Goal: Information Seeking & Learning: Learn about a topic

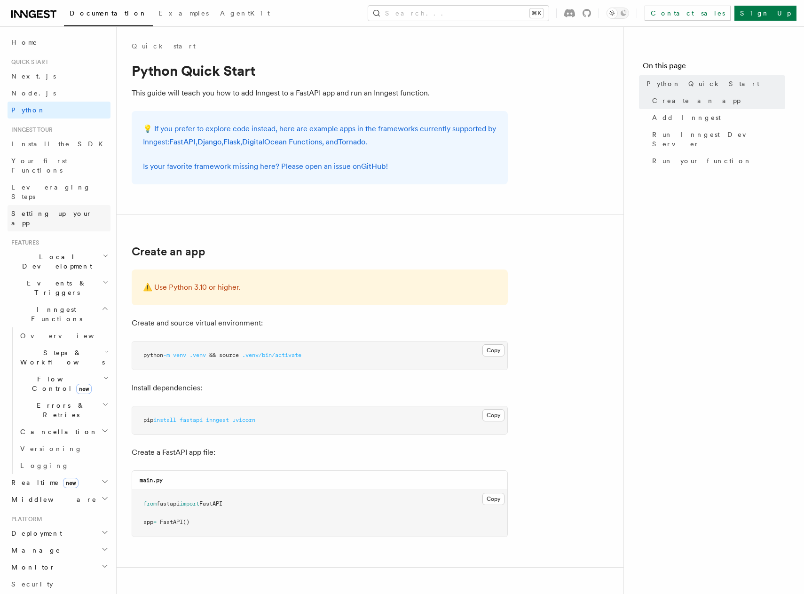
click at [64, 210] on span "Setting up your app" at bounding box center [51, 218] width 81 height 17
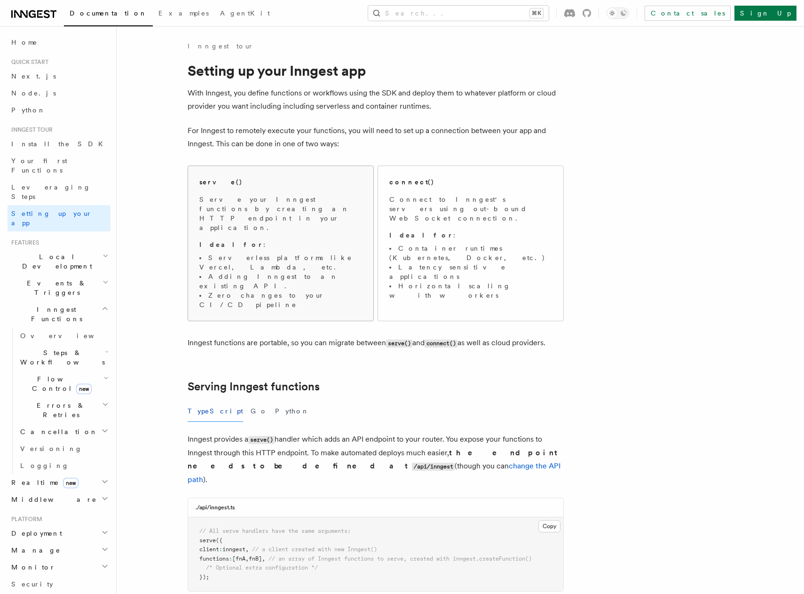
click at [291, 206] on p "Serve your Inngest functions by creating an HTTP endpoint in your application." at bounding box center [280, 214] width 163 height 38
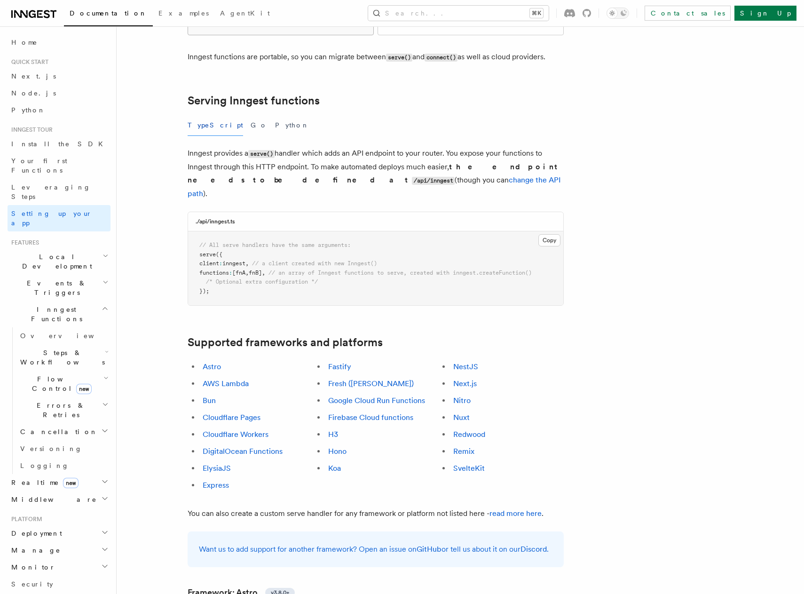
scroll to position [288, 0]
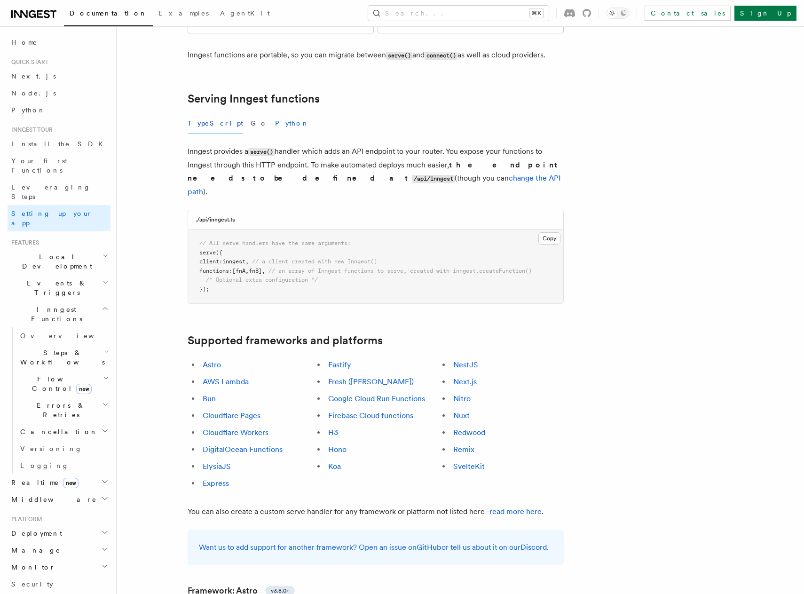
click at [275, 113] on button "Python" at bounding box center [292, 123] width 34 height 21
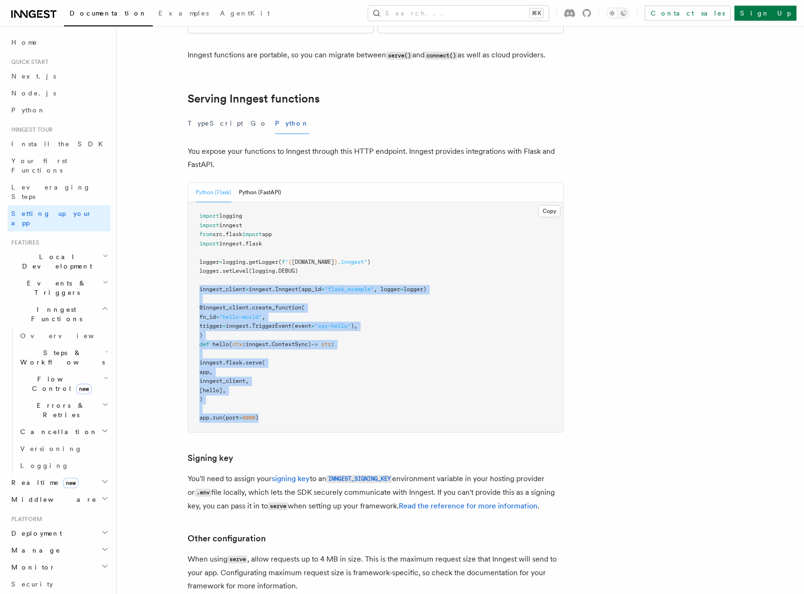
drag, startPoint x: 198, startPoint y: 240, endPoint x: 270, endPoint y: 372, distance: 150.0
click at [270, 372] on pre "import logging import inngest from src . flask import app import inngest . flas…" at bounding box center [375, 317] width 375 height 230
copy code "inngest_client = inngest . Inngest (app_id = "flask_example" , logger = logger)…"
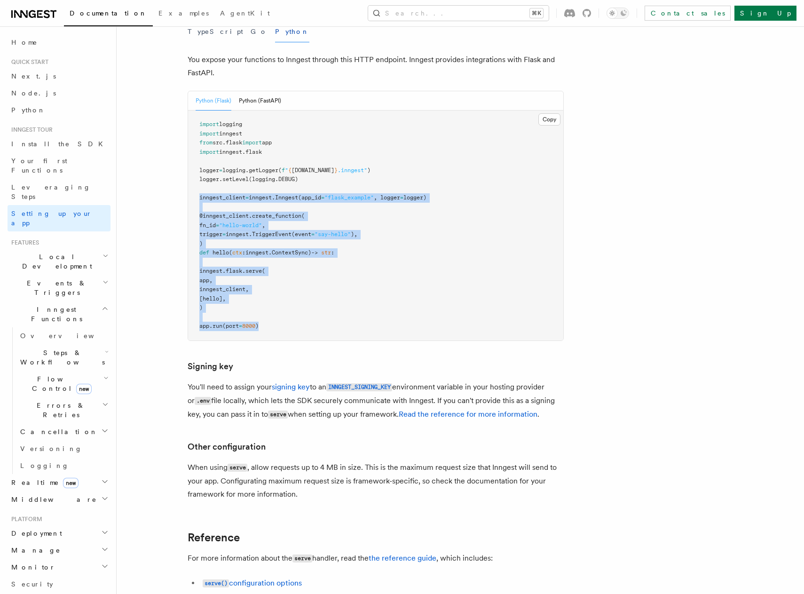
scroll to position [364, 0]
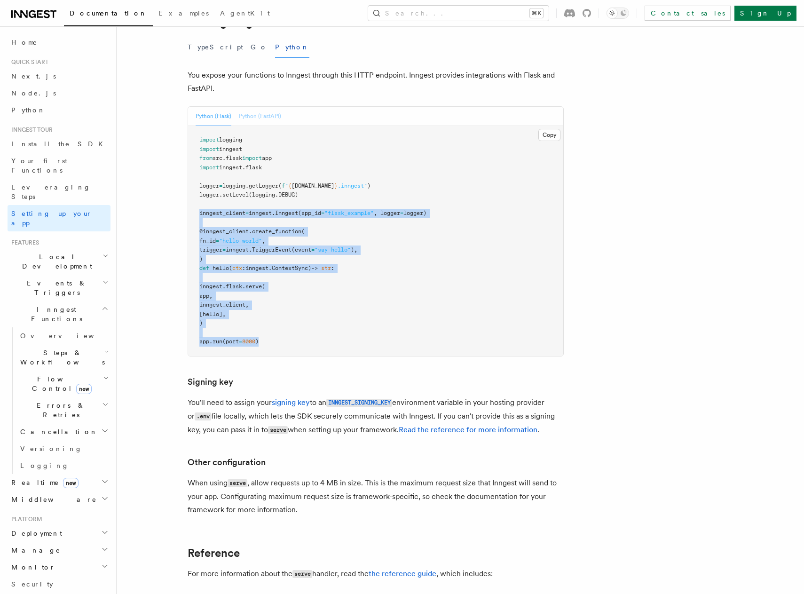
click at [251, 107] on button "Python (FastAPI)" at bounding box center [260, 116] width 42 height 19
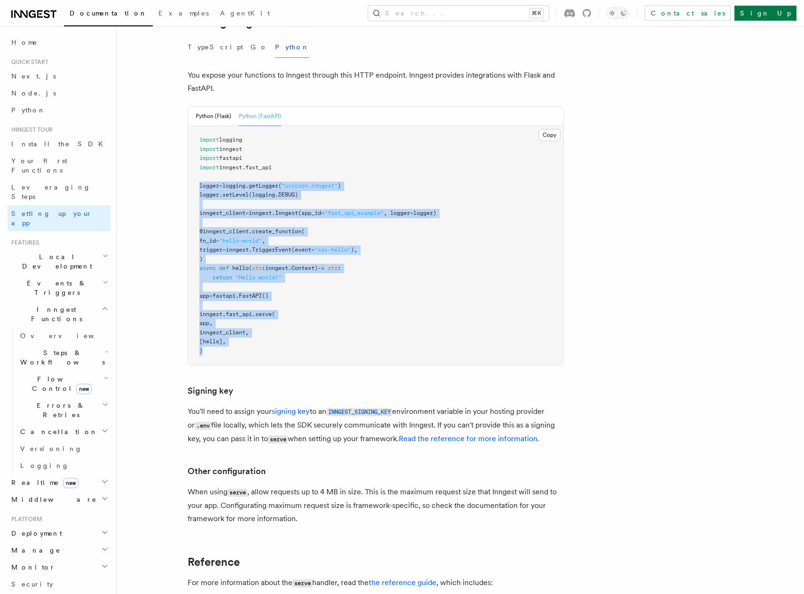
drag, startPoint x: 200, startPoint y: 138, endPoint x: 305, endPoint y: 300, distance: 193.4
click at [305, 300] on pre "import logging import inngest import fastapi import inngest . fast_api logger =…" at bounding box center [375, 245] width 375 height 239
copy code "logger = logging . getLogger ( "uvicorn.inngest" ) logger . setLevel (logging.D…"
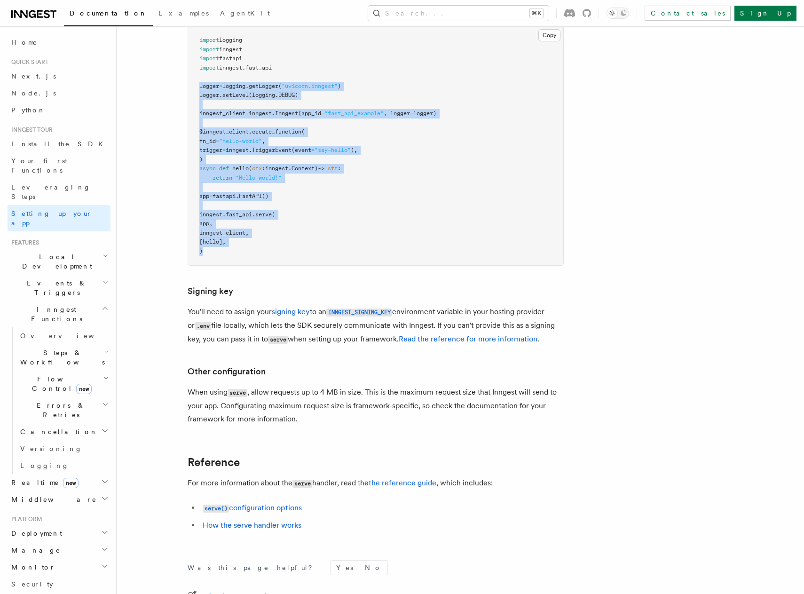
scroll to position [537, 0]
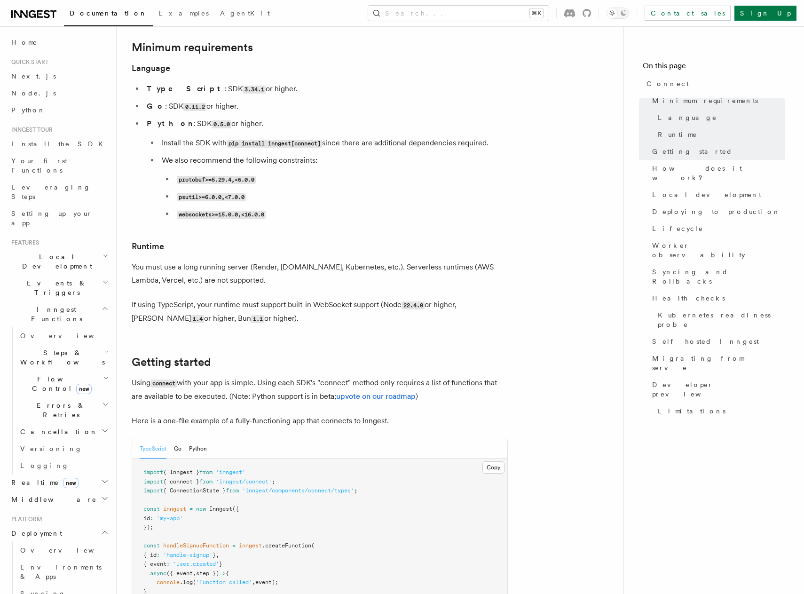
scroll to position [304, 0]
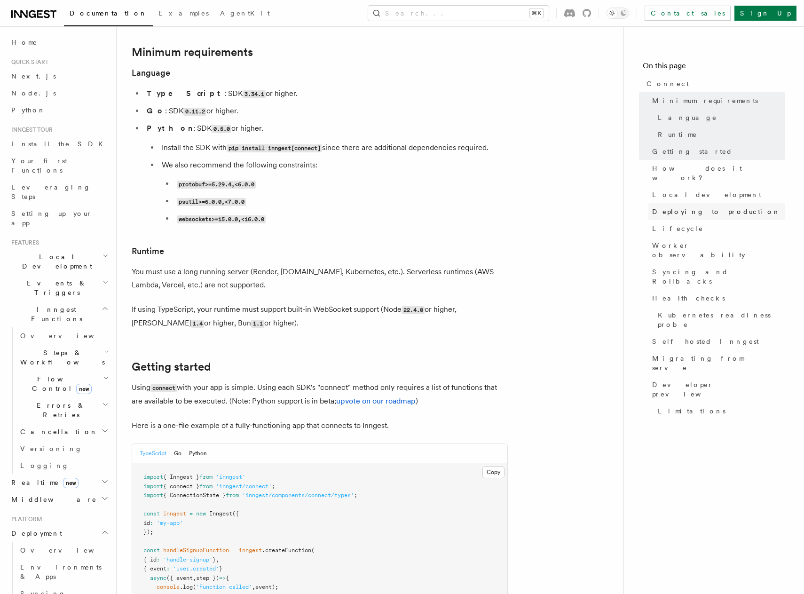
click at [697, 207] on span "Deploying to production" at bounding box center [716, 211] width 128 height 9
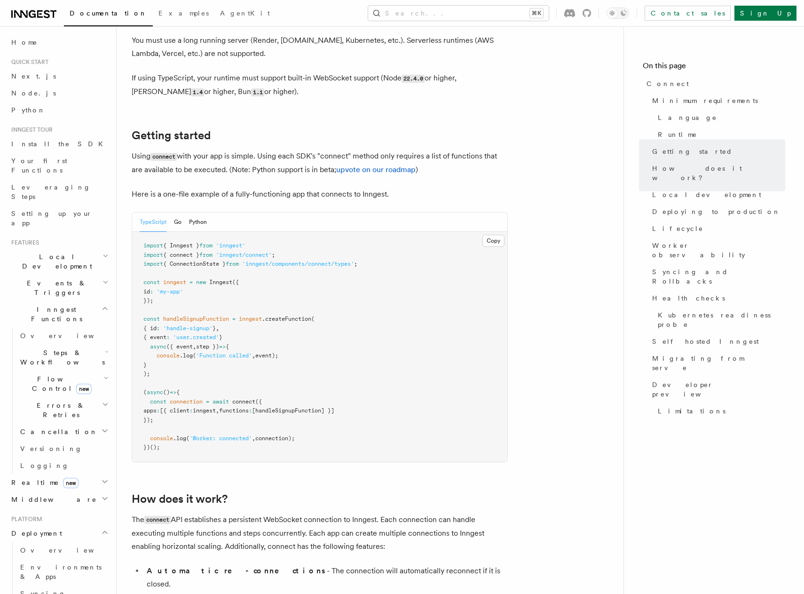
scroll to position [534, 0]
click at [203, 213] on button "Python" at bounding box center [198, 222] width 18 height 19
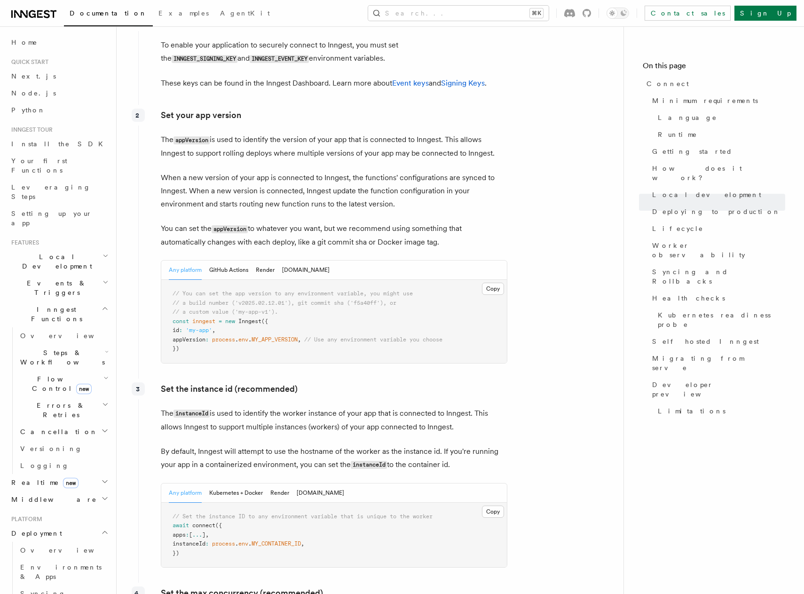
scroll to position [1415, 0]
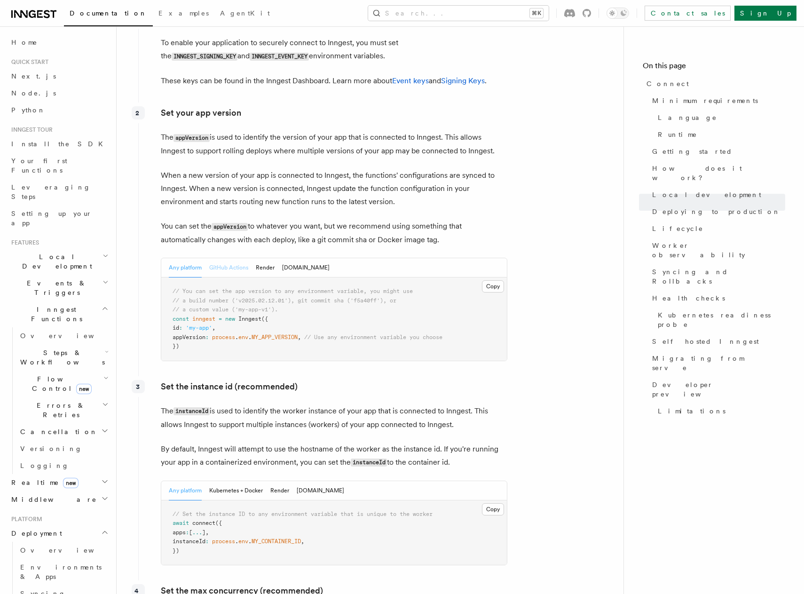
click at [235, 258] on button "GitHub Actions" at bounding box center [228, 267] width 39 height 19
click at [264, 258] on button "Render" at bounding box center [265, 267] width 19 height 19
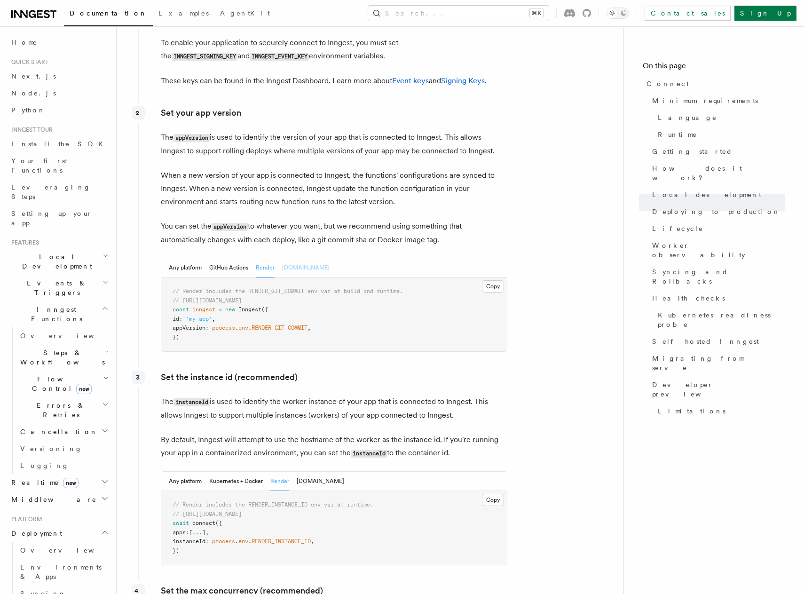
click at [291, 258] on button "Fly.io" at bounding box center [305, 267] width 47 height 19
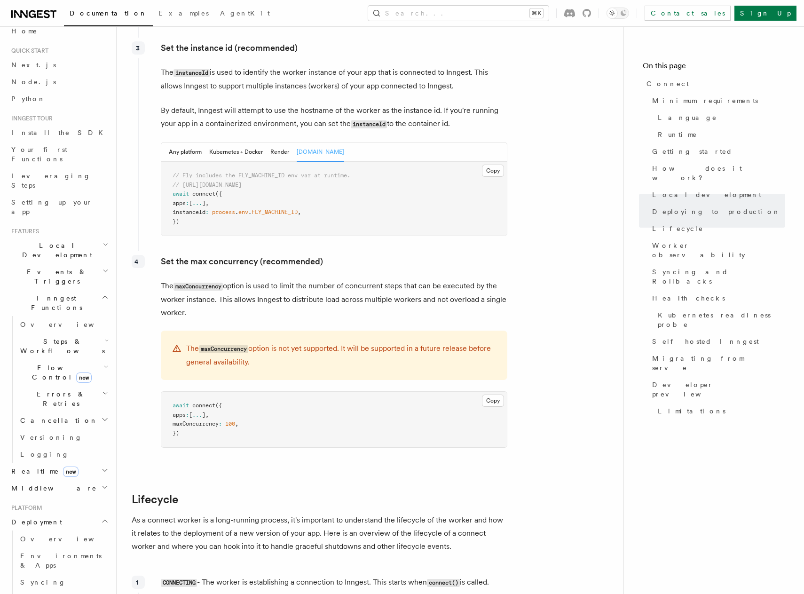
scroll to position [0, 0]
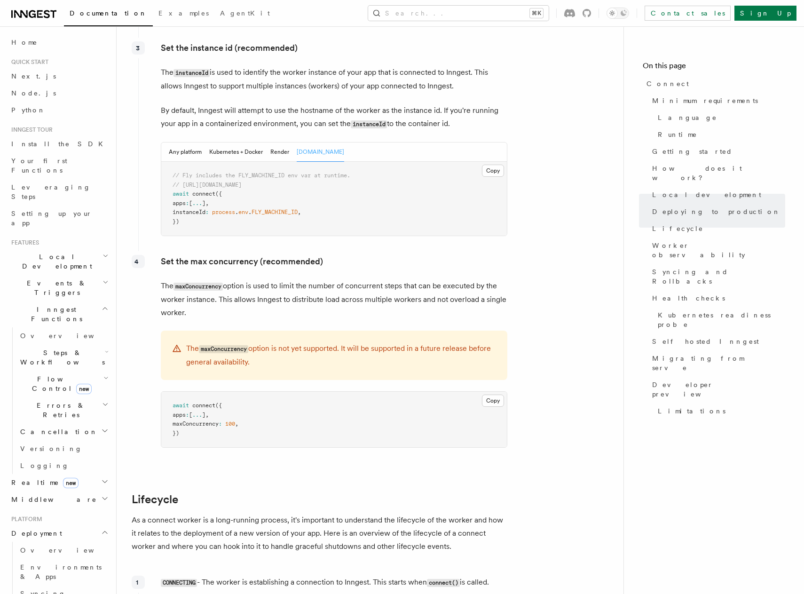
click at [64, 275] on h2 "Events & Triggers" at bounding box center [59, 288] width 103 height 26
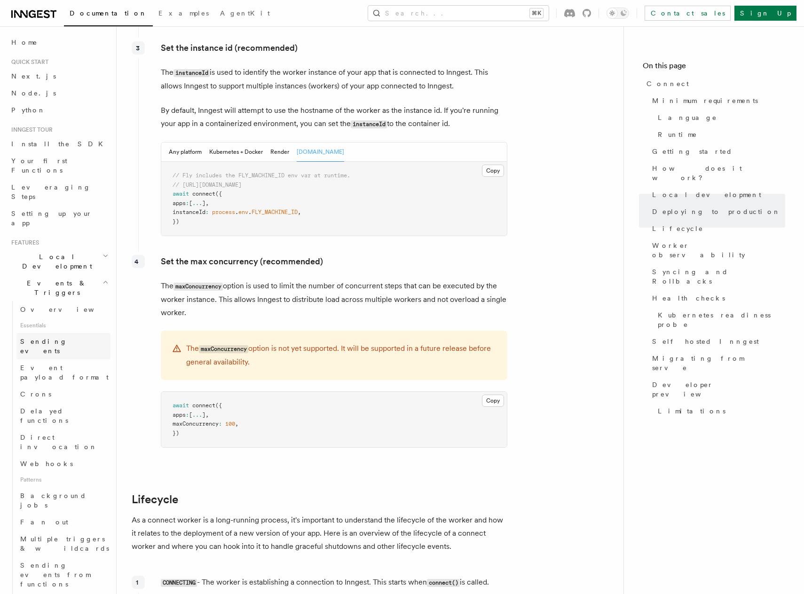
click at [62, 338] on span "Sending events" at bounding box center [43, 346] width 47 height 17
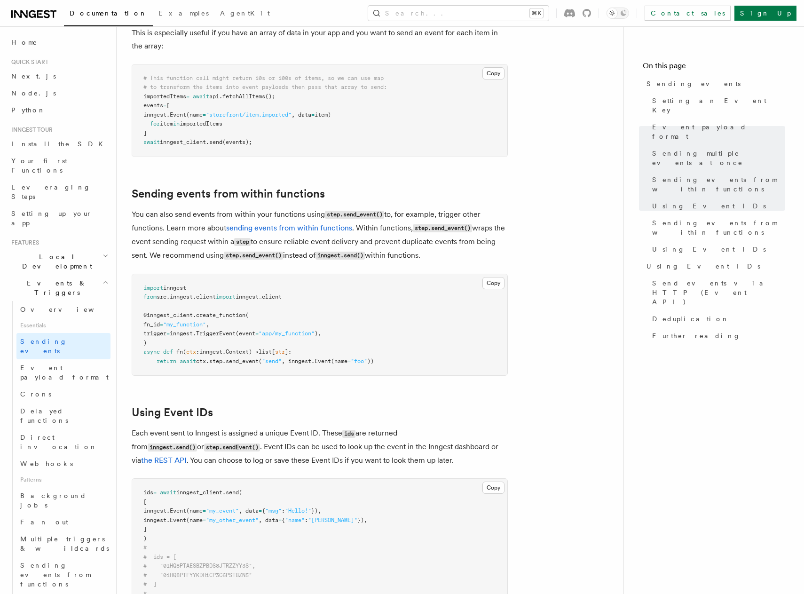
scroll to position [1279, 0]
click at [64, 301] on link "Overview" at bounding box center [63, 309] width 94 height 17
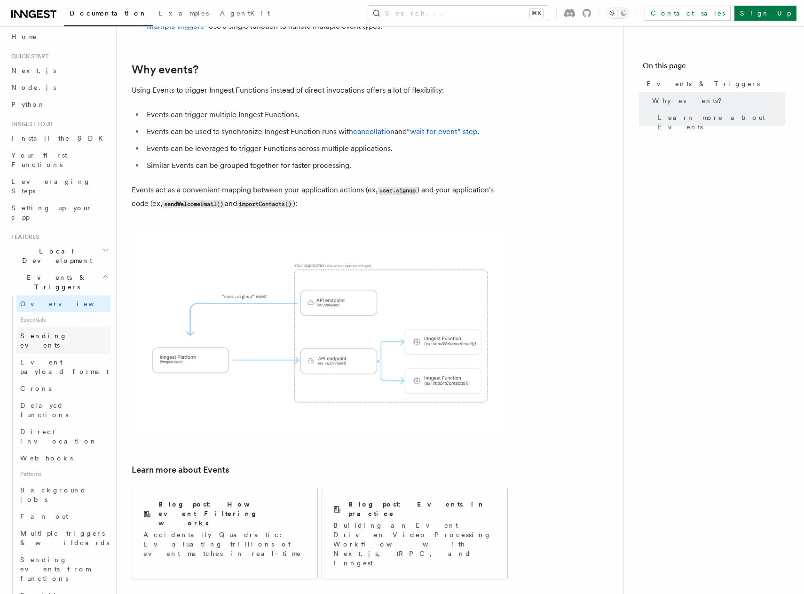
scroll to position [8, 0]
click at [66, 399] on span "Delayed functions" at bounding box center [44, 407] width 48 height 17
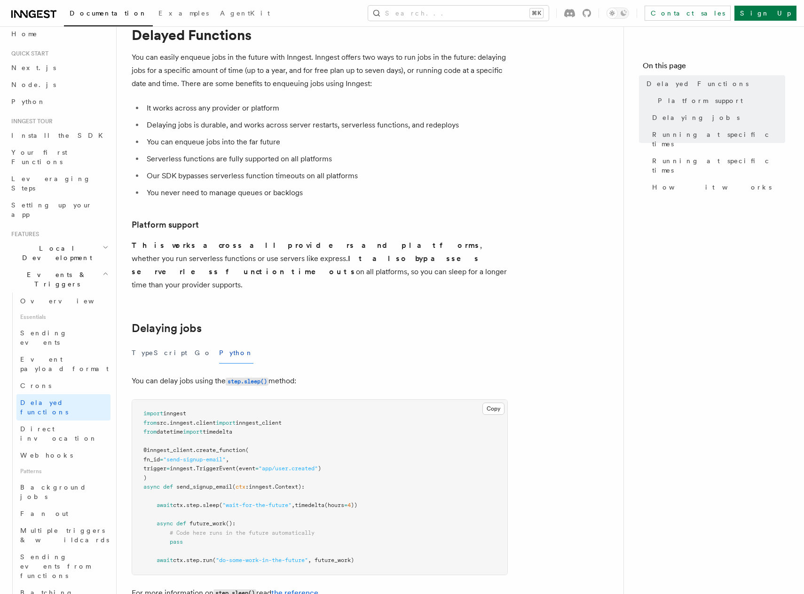
scroll to position [38, 0]
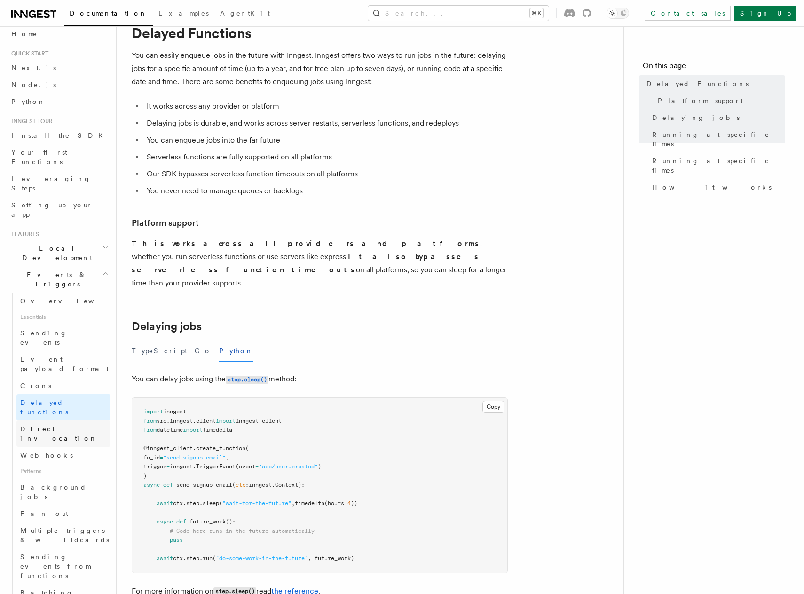
click at [78, 420] on link "Direct invocation" at bounding box center [63, 433] width 94 height 26
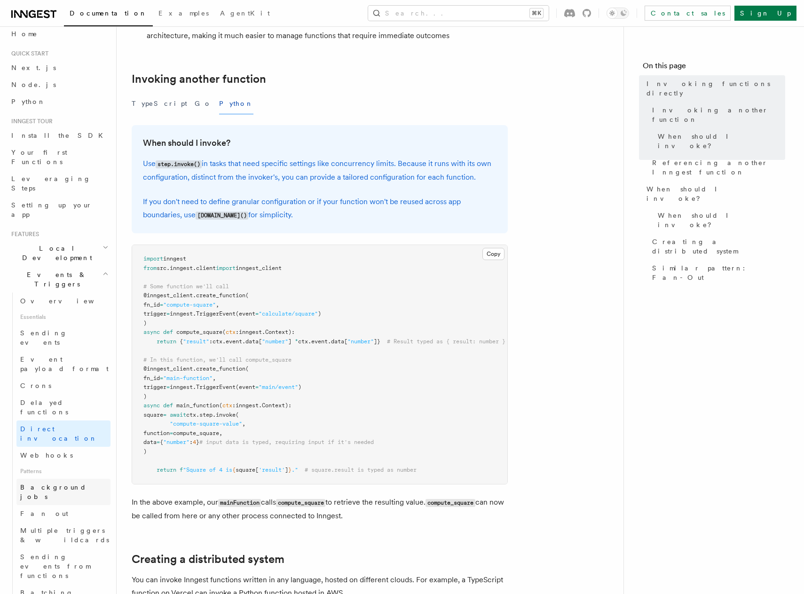
click at [63, 483] on span "Background jobs" at bounding box center [53, 491] width 66 height 17
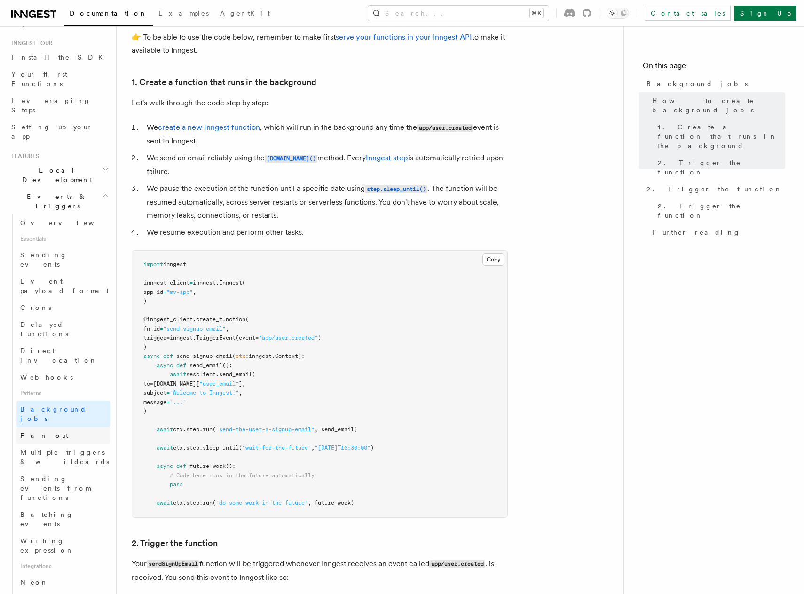
scroll to position [87, 0]
click at [63, 426] on link "Fan out" at bounding box center [63, 434] width 94 height 17
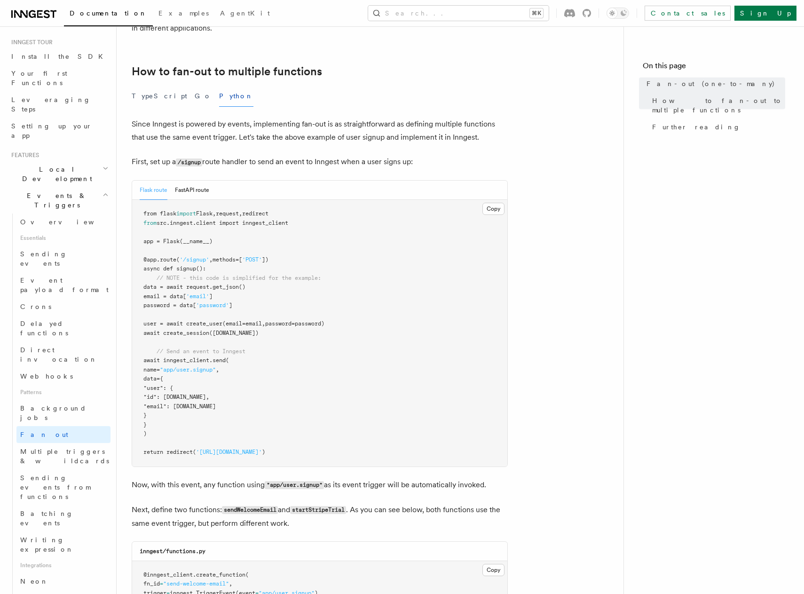
scroll to position [471, 0]
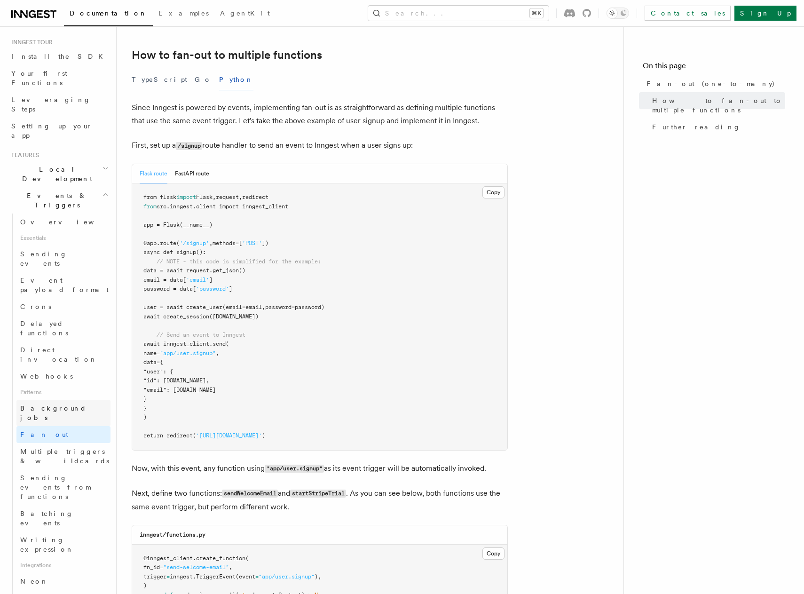
click at [67, 404] on span "Background jobs" at bounding box center [53, 412] width 66 height 17
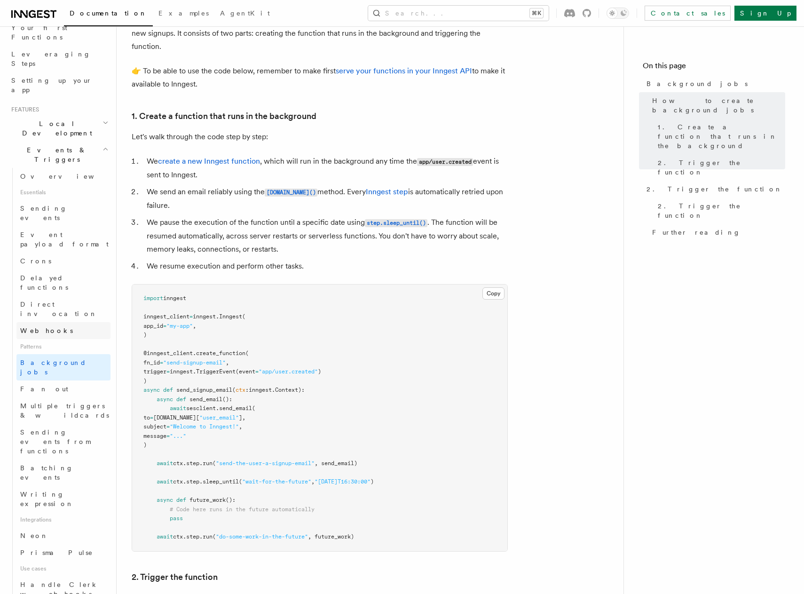
scroll to position [135, 0]
click at [42, 250] on link "Crons" at bounding box center [63, 258] width 94 height 17
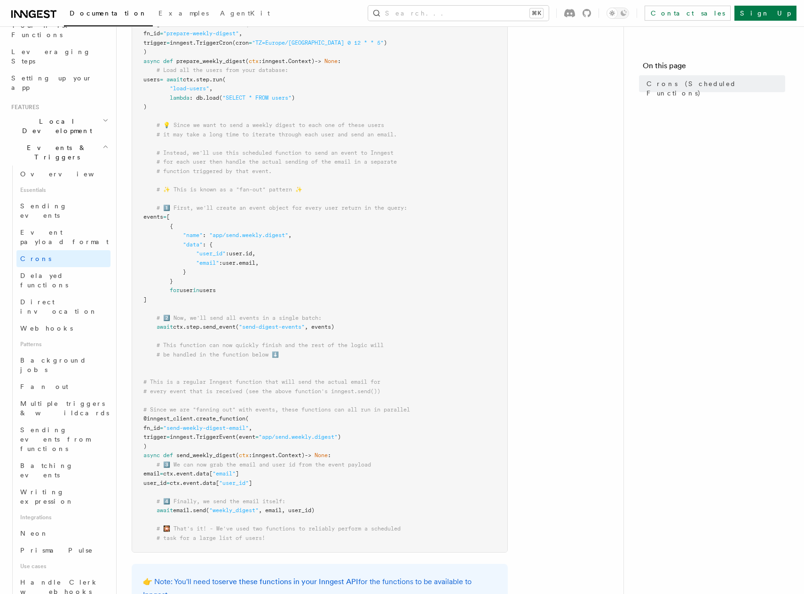
scroll to position [219, 0]
drag, startPoint x: 208, startPoint y: 326, endPoint x: 368, endPoint y: 324, distance: 160.3
click at [368, 324] on pre "from inngest import Inngest inngest_client = Inngest (app_id = "signup-flow" ) …" at bounding box center [319, 256] width 375 height 587
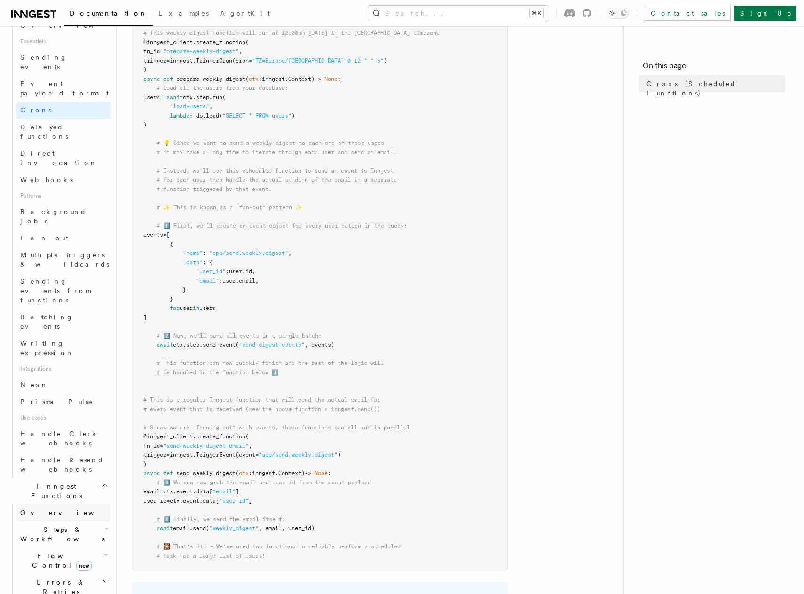
scroll to position [263, 0]
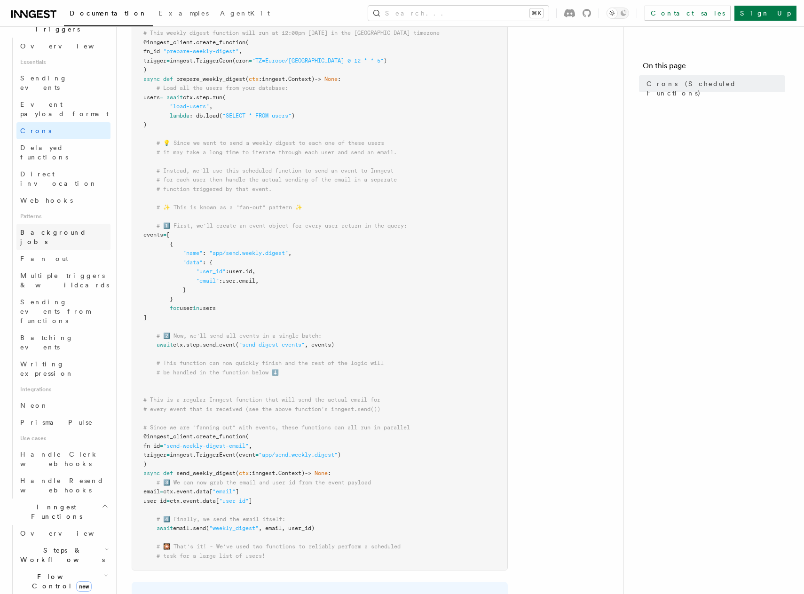
click at [79, 224] on link "Background jobs" at bounding box center [63, 237] width 94 height 26
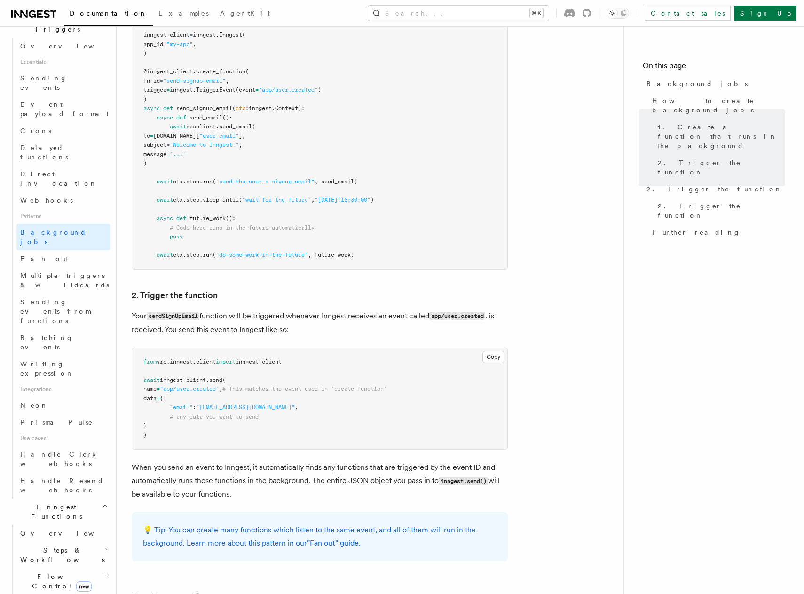
scroll to position [558, 0]
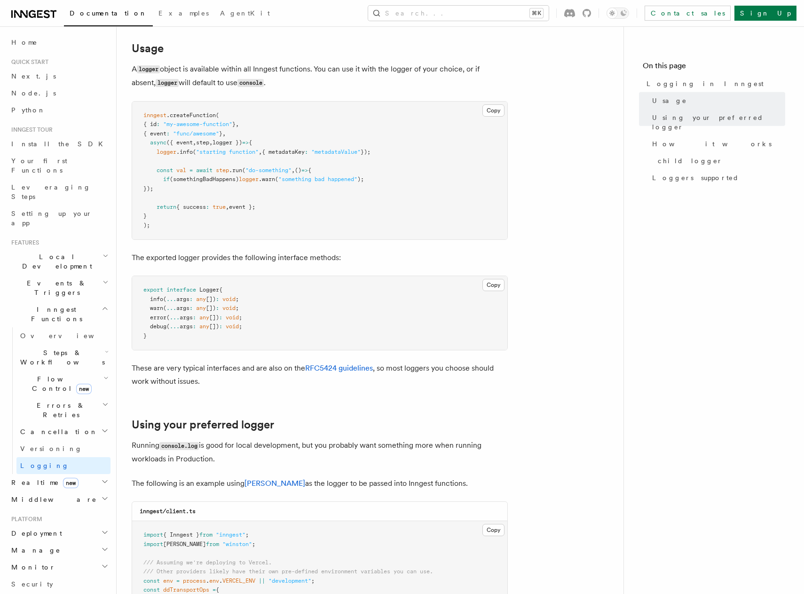
scroll to position [347, 0]
click at [56, 374] on span "Flow Control new" at bounding box center [59, 383] width 87 height 19
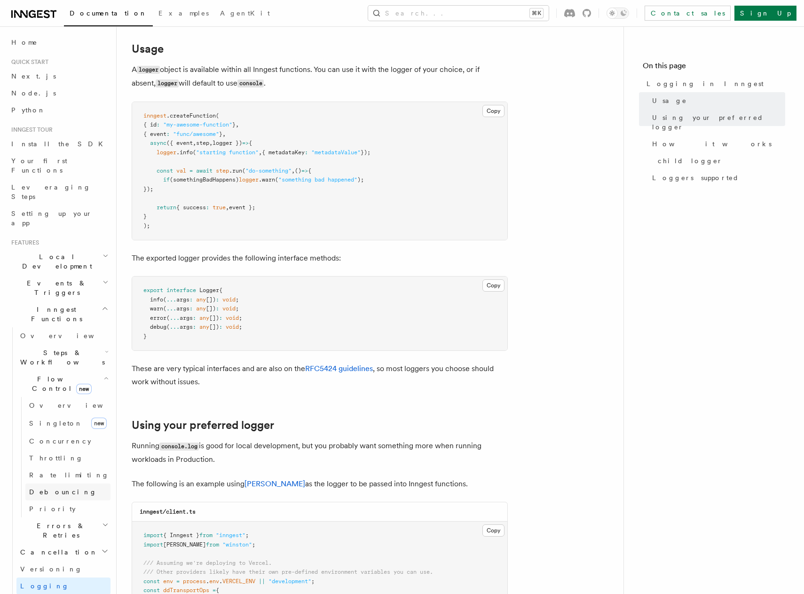
click at [63, 488] on span "Debouncing" at bounding box center [63, 492] width 68 height 8
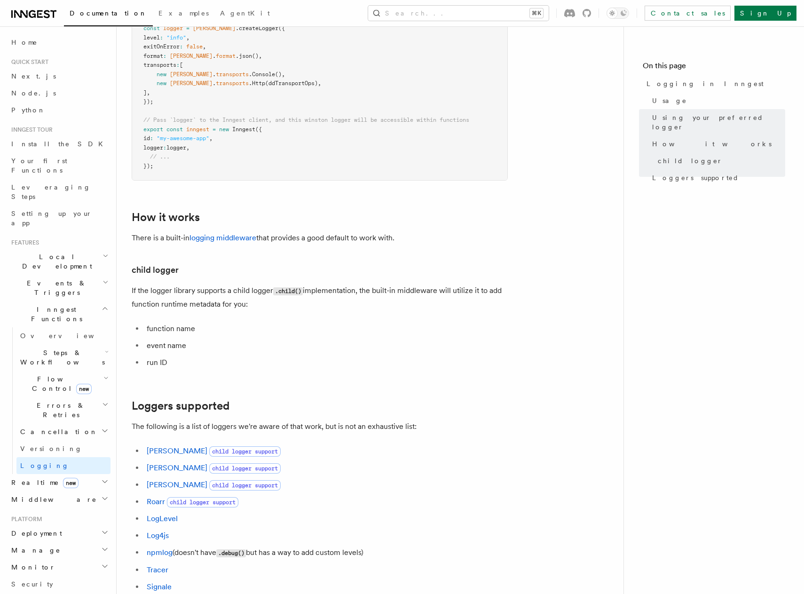
scroll to position [968, 0]
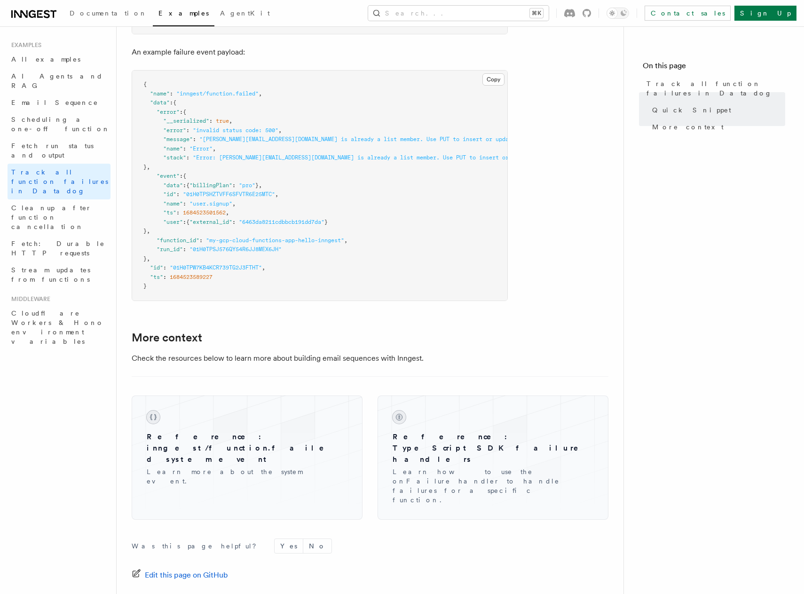
scroll to position [471, 0]
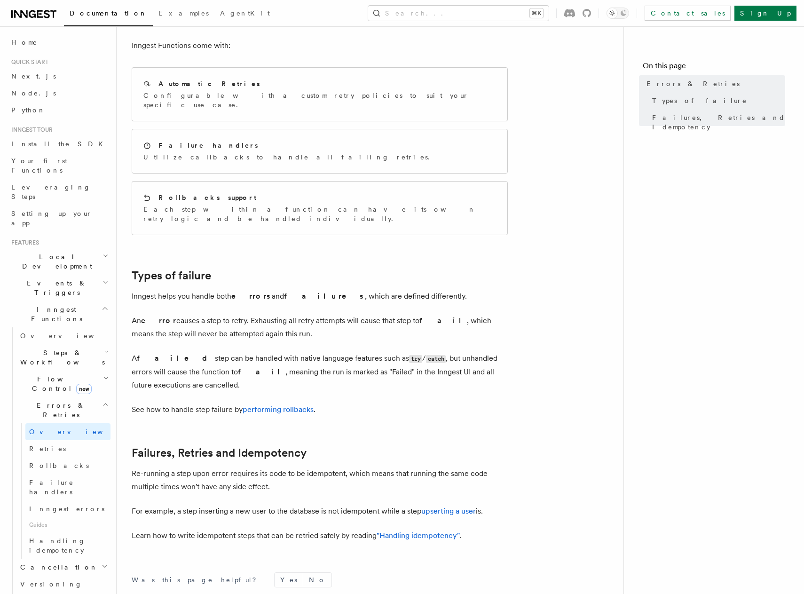
scroll to position [91, 0]
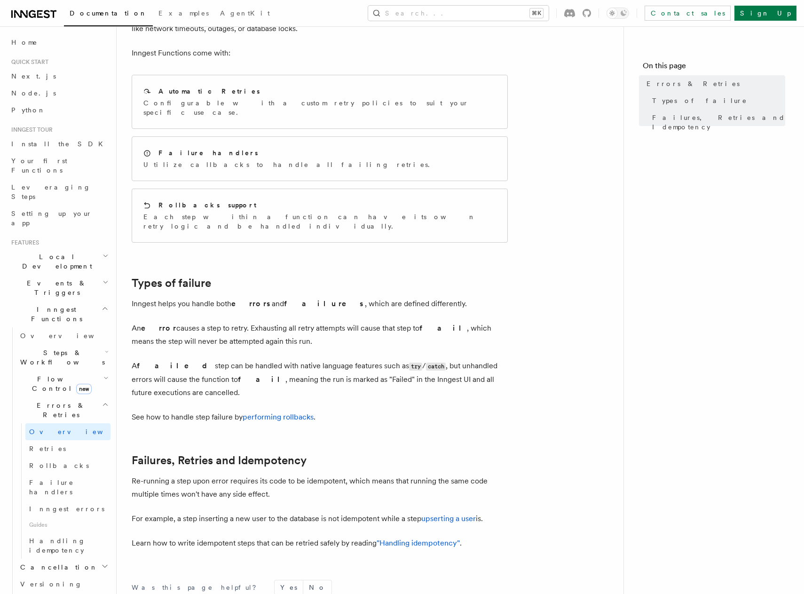
click at [47, 305] on span "Inngest Functions" at bounding box center [55, 314] width 94 height 19
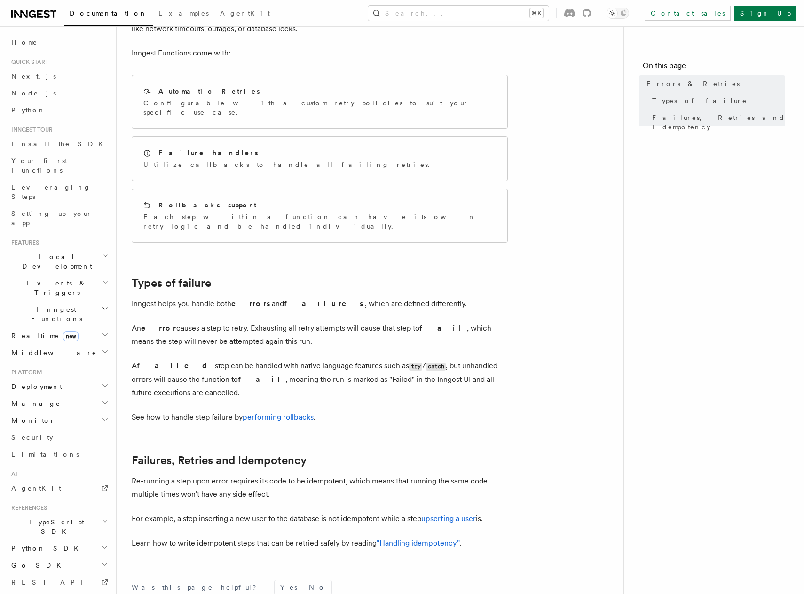
click at [48, 278] on span "Events & Triggers" at bounding box center [55, 287] width 95 height 19
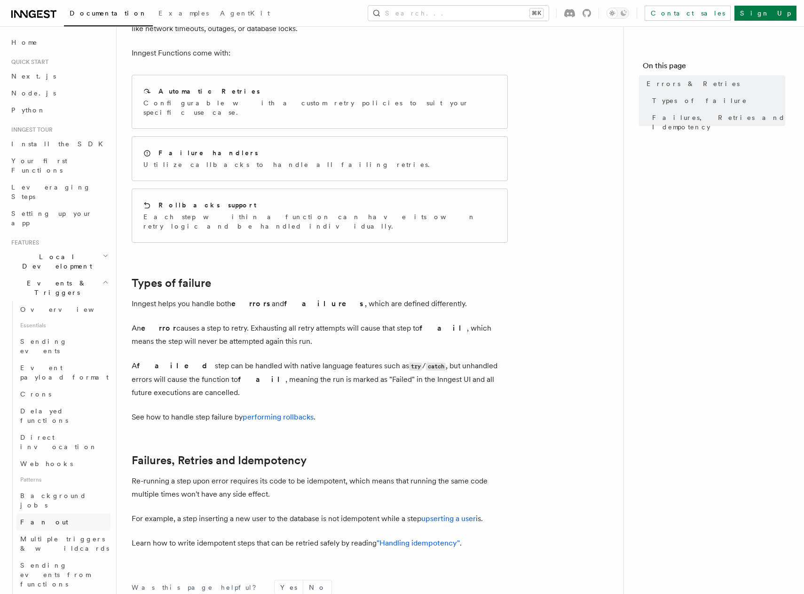
click at [49, 513] on link "Fan out" at bounding box center [63, 521] width 94 height 17
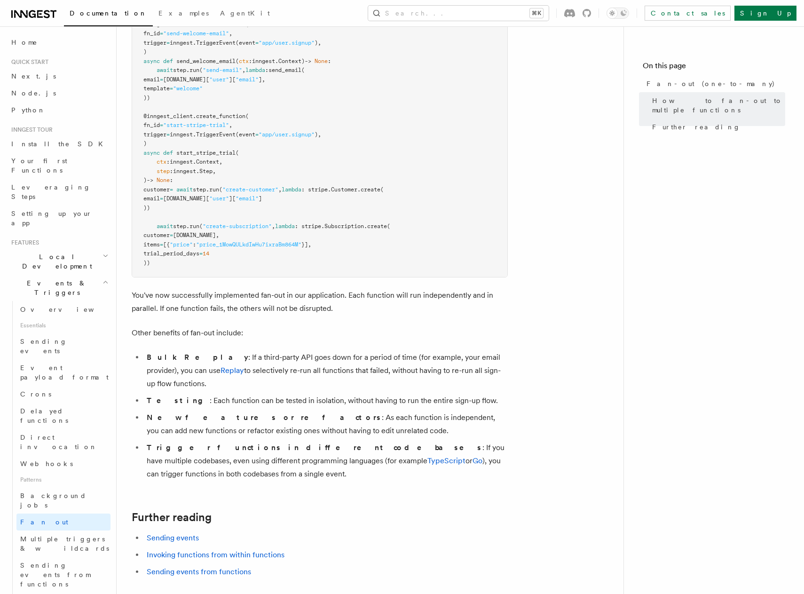
scroll to position [1134, 0]
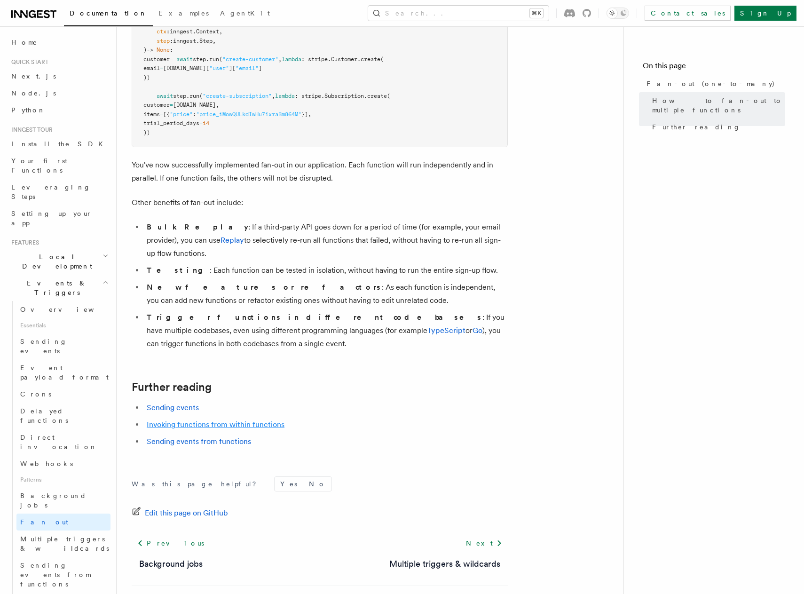
click at [230, 420] on link "Invoking functions from within functions" at bounding box center [216, 424] width 138 height 9
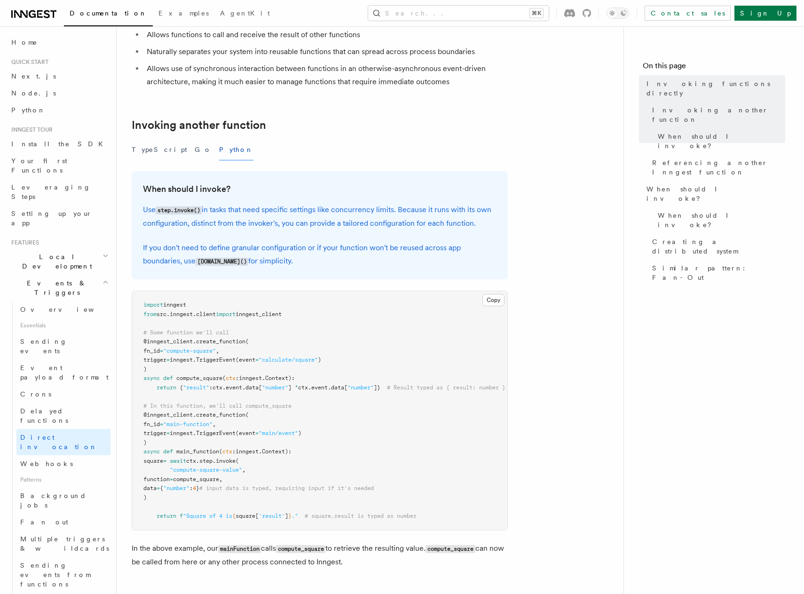
scroll to position [93, 0]
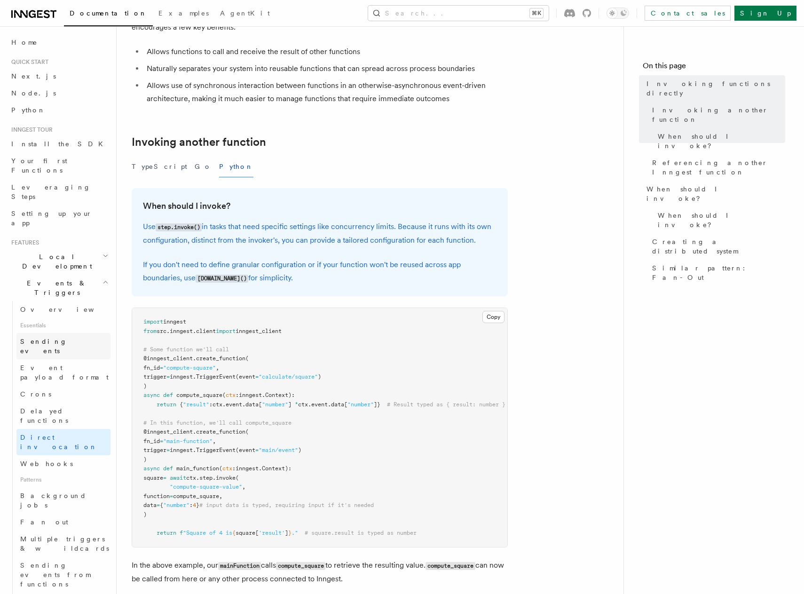
click at [67, 333] on link "Sending events" at bounding box center [63, 346] width 94 height 26
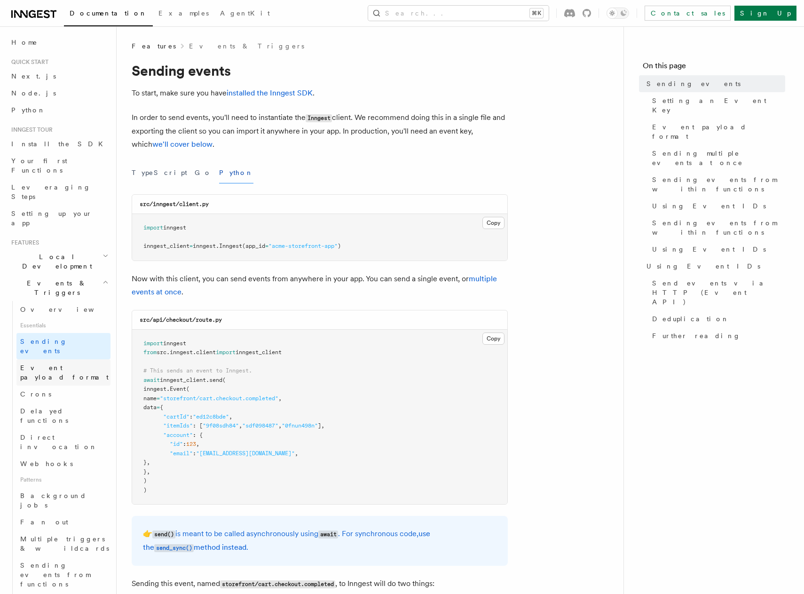
click at [71, 364] on span "Event payload format" at bounding box center [64, 372] width 88 height 17
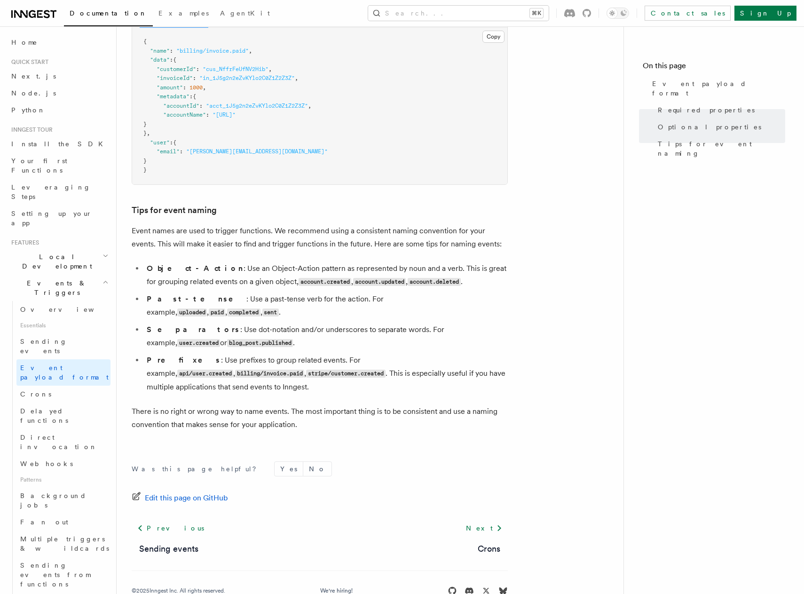
scroll to position [463, 0]
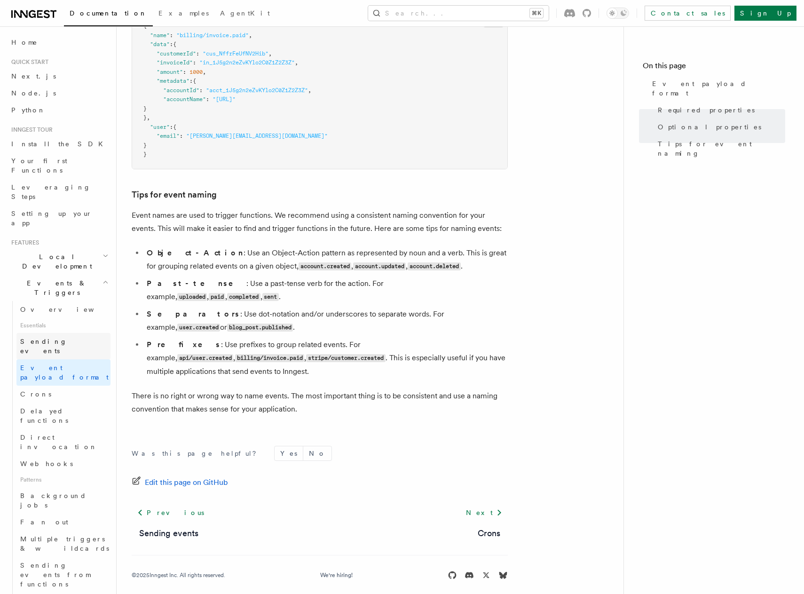
click at [45, 338] on span "Sending events" at bounding box center [43, 346] width 47 height 17
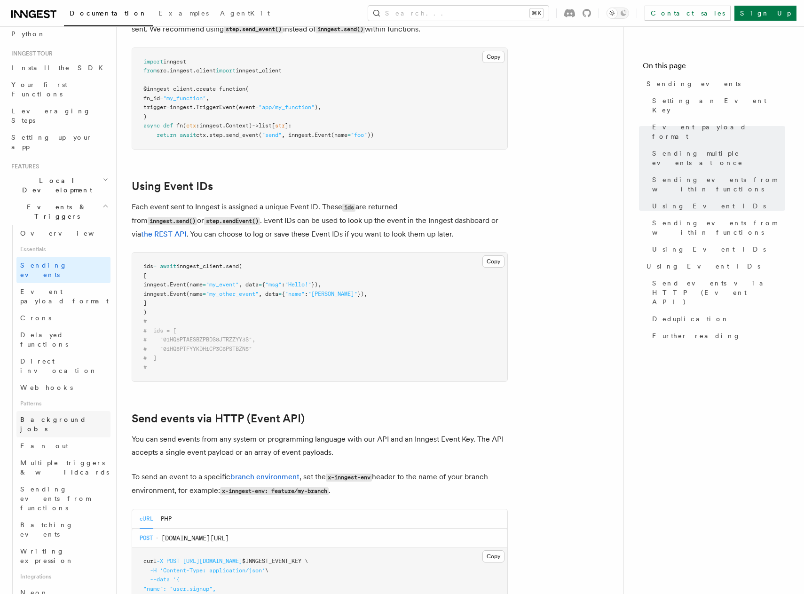
scroll to position [77, 0]
click at [75, 436] on link "Fan out" at bounding box center [63, 444] width 94 height 17
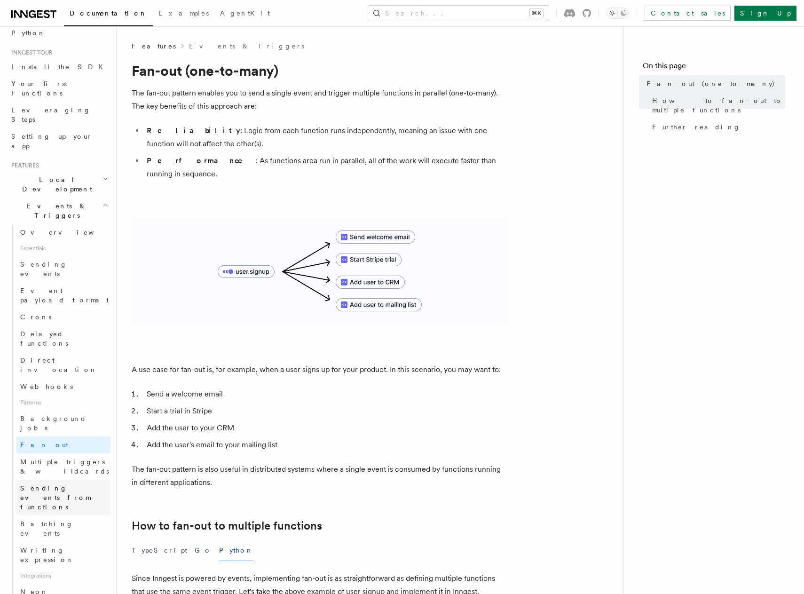
click at [73, 480] on link "Sending events from functions" at bounding box center [63, 498] width 94 height 36
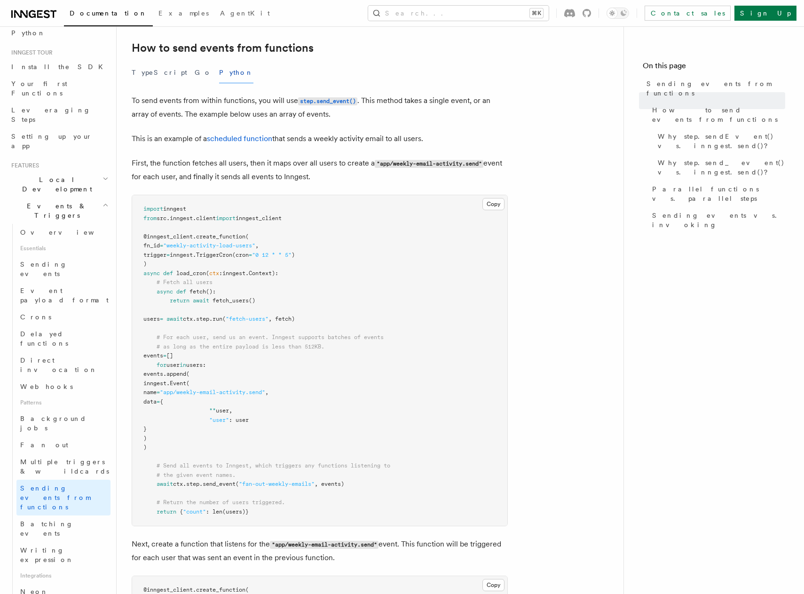
scroll to position [236, 0]
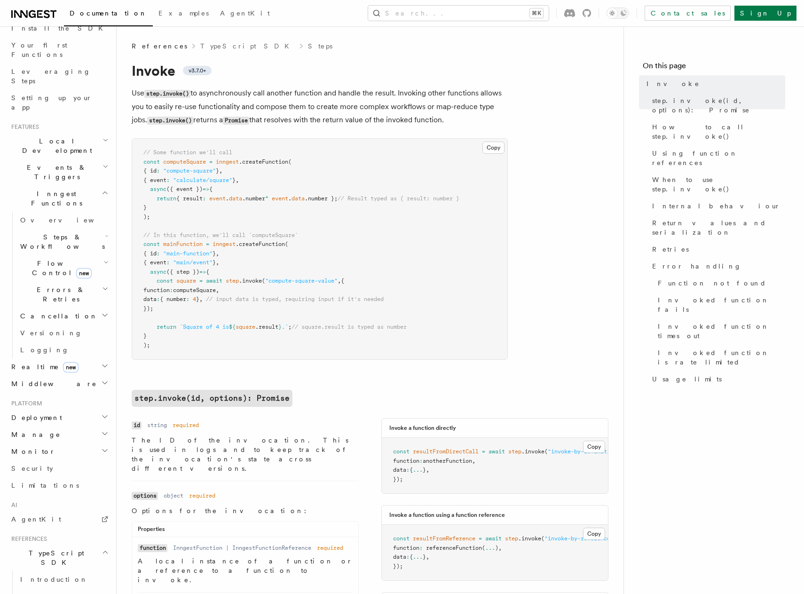
scroll to position [120, 0]
click at [55, 228] on span "Steps & Workflows" at bounding box center [60, 237] width 88 height 19
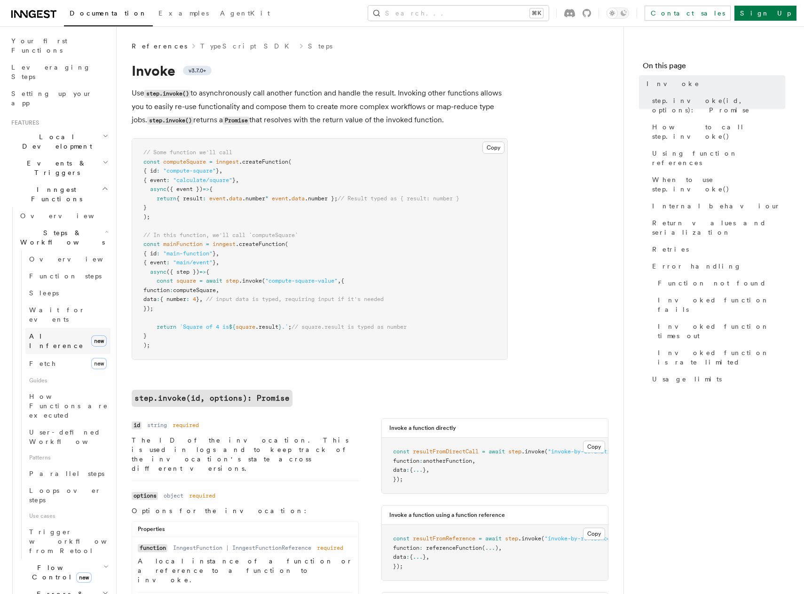
click at [59, 331] on span "AI Inference" at bounding box center [58, 340] width 58 height 19
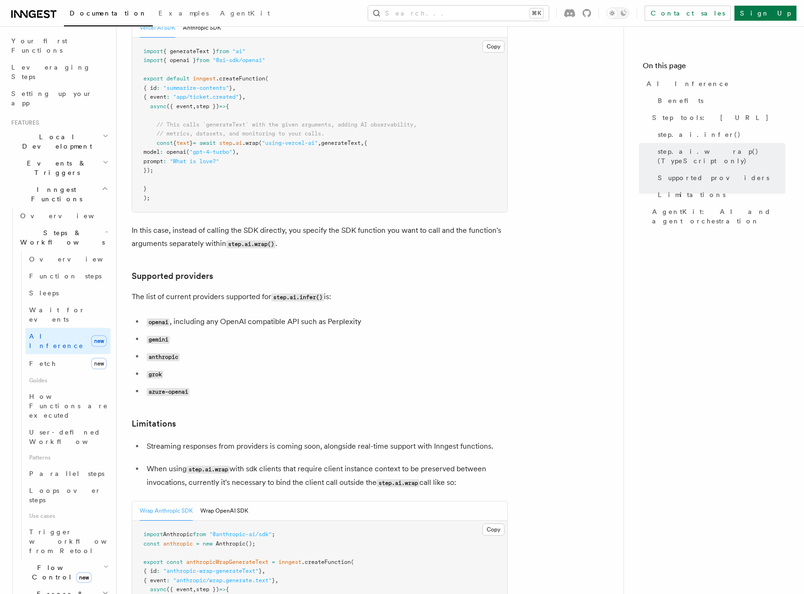
scroll to position [828, 0]
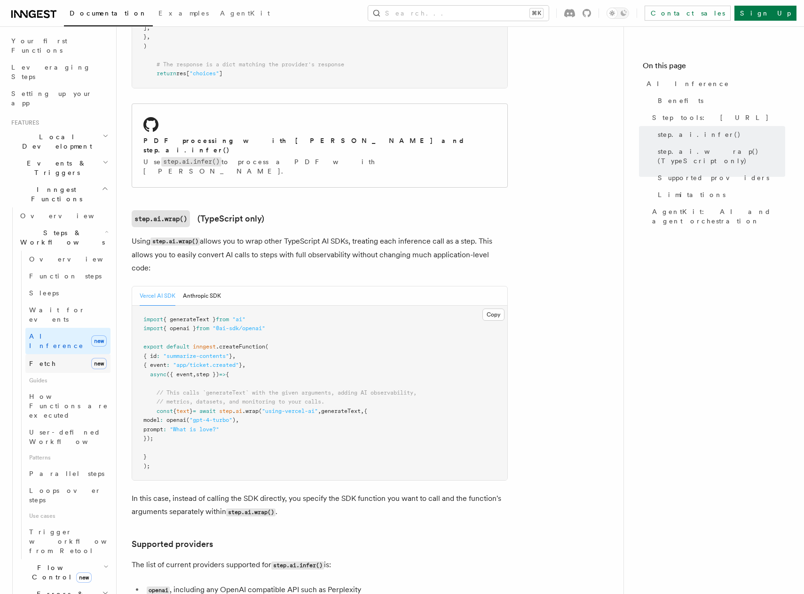
click at [71, 354] on link "Fetch new" at bounding box center [67, 363] width 85 height 19
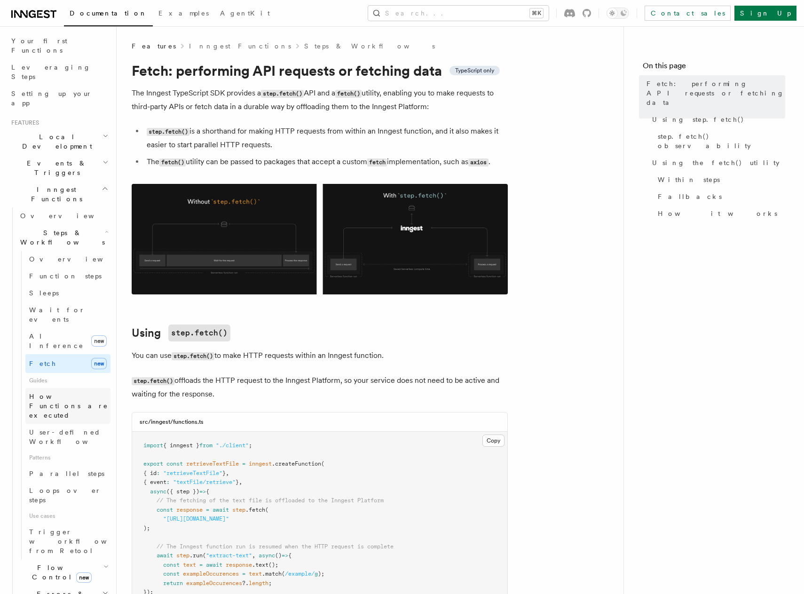
click at [44, 393] on span "How Functions are executed" at bounding box center [68, 406] width 79 height 26
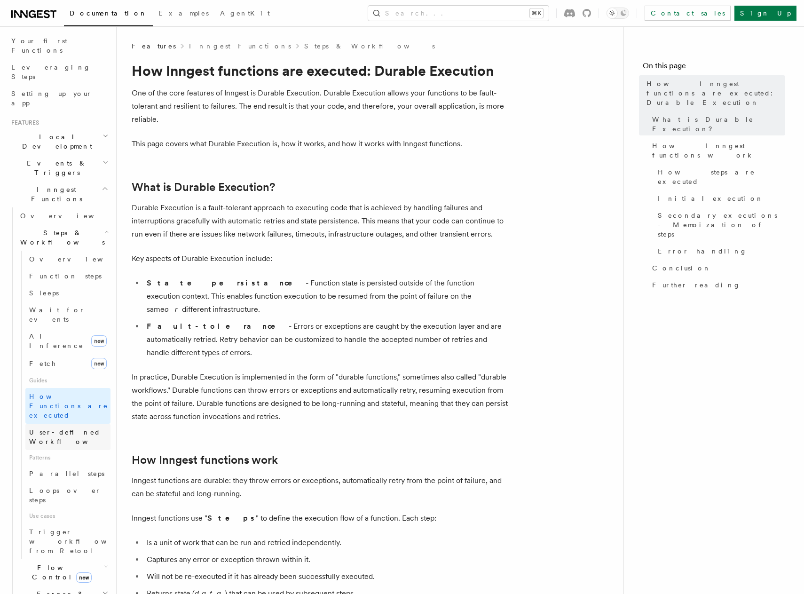
click at [57, 428] on span "User-defined Workflows" at bounding box center [71, 436] width 85 height 17
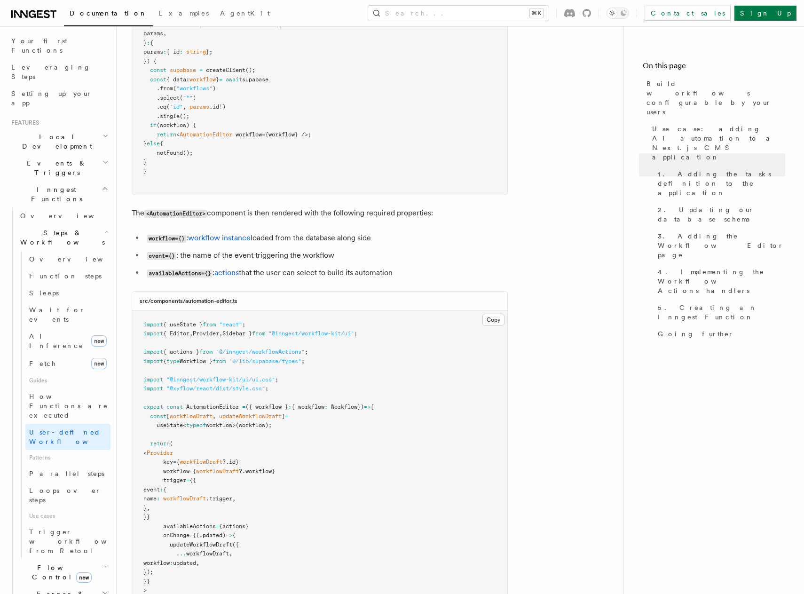
scroll to position [2381, 0]
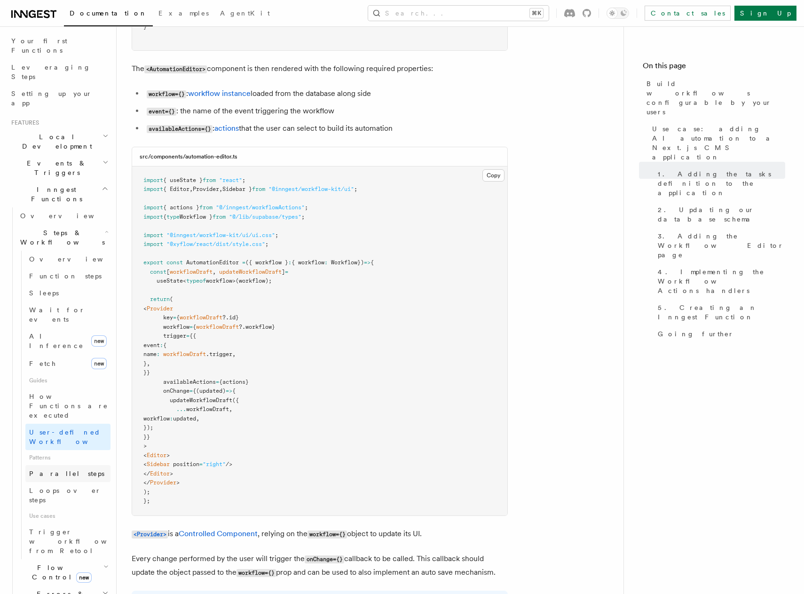
click at [72, 465] on link "Parallel steps" at bounding box center [67, 473] width 85 height 17
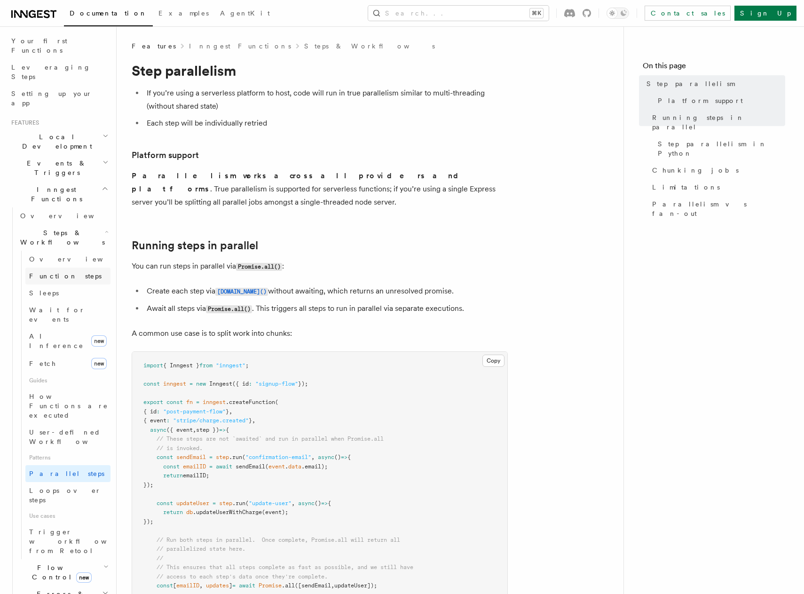
click at [75, 267] on link "Function steps" at bounding box center [67, 275] width 85 height 17
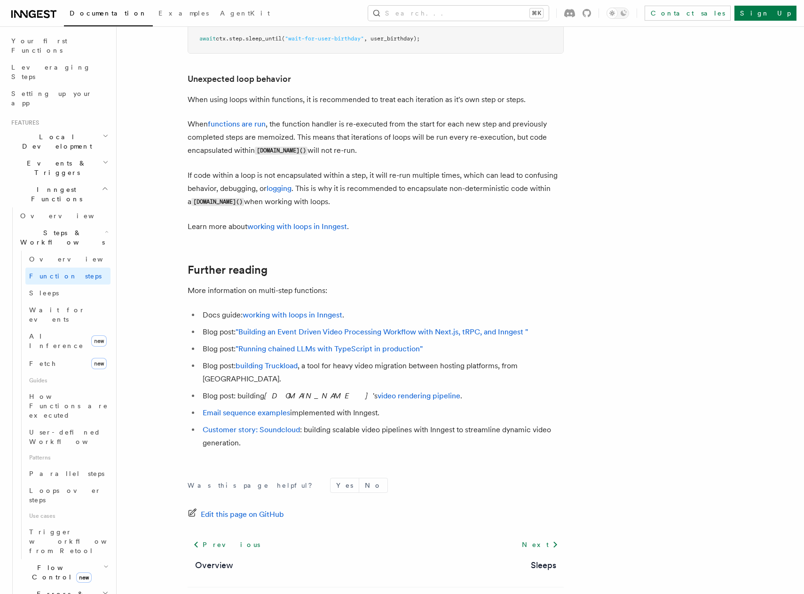
scroll to position [2346, 0]
click at [67, 470] on span "Parallel steps" at bounding box center [66, 474] width 75 height 8
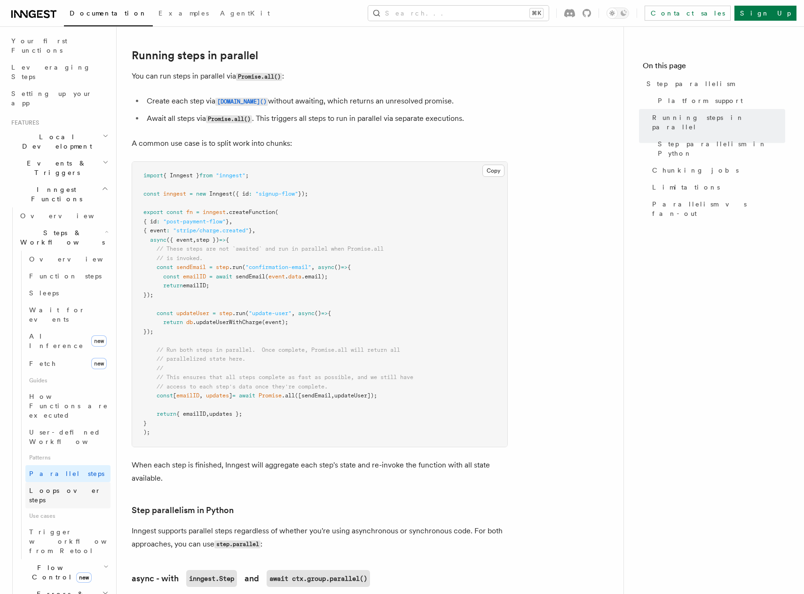
scroll to position [191, 0]
click at [69, 487] on span "Loops over steps" at bounding box center [65, 495] width 72 height 17
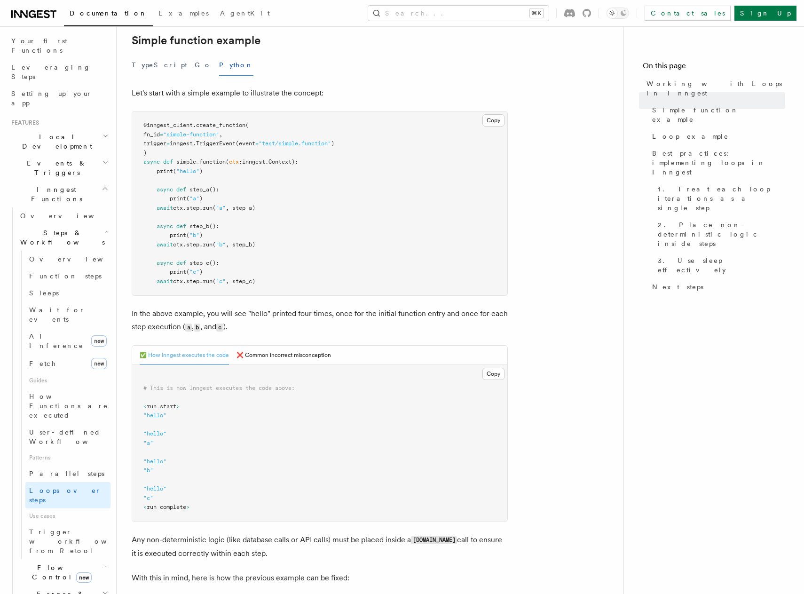
scroll to position [164, 0]
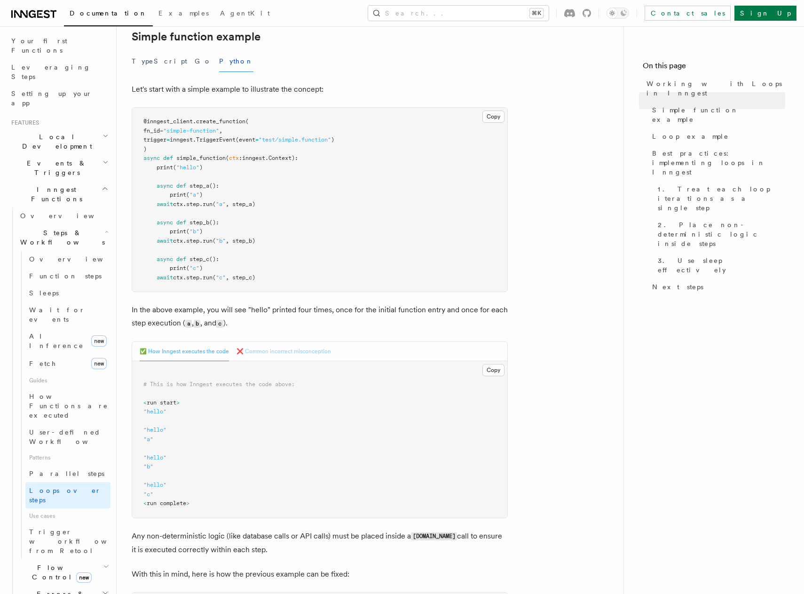
click at [297, 355] on button "❌ Common incorrect misconception" at bounding box center [283, 351] width 94 height 19
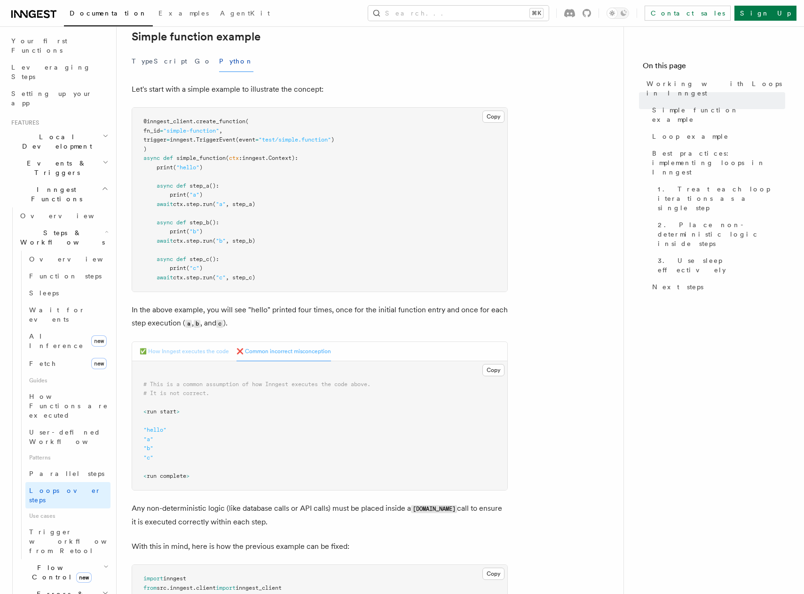
click at [200, 353] on button "✅ How Inngest executes the code" at bounding box center [184, 351] width 89 height 19
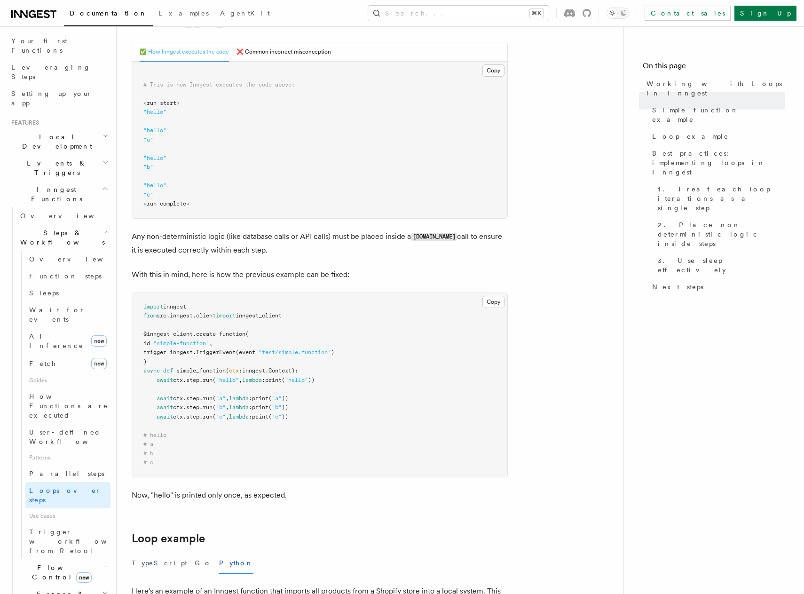
scroll to position [466, 0]
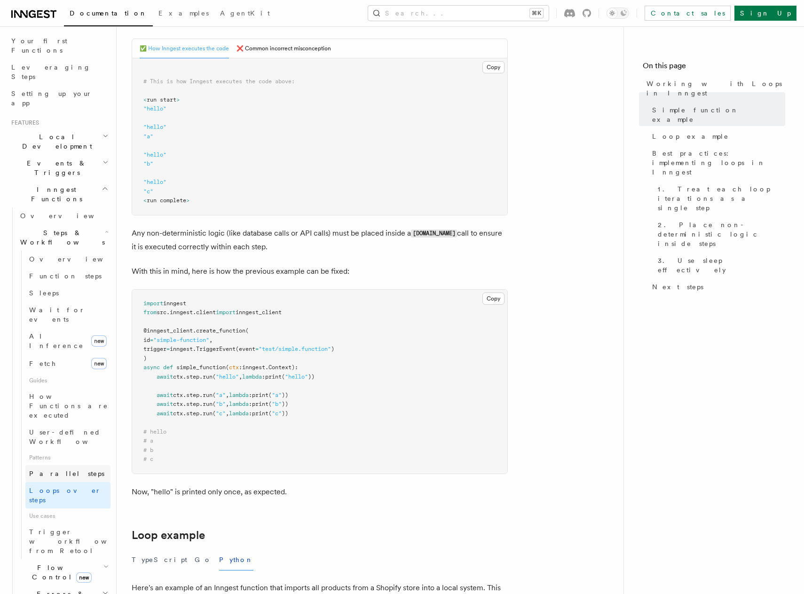
click at [47, 470] on span "Parallel steps" at bounding box center [66, 474] width 75 height 8
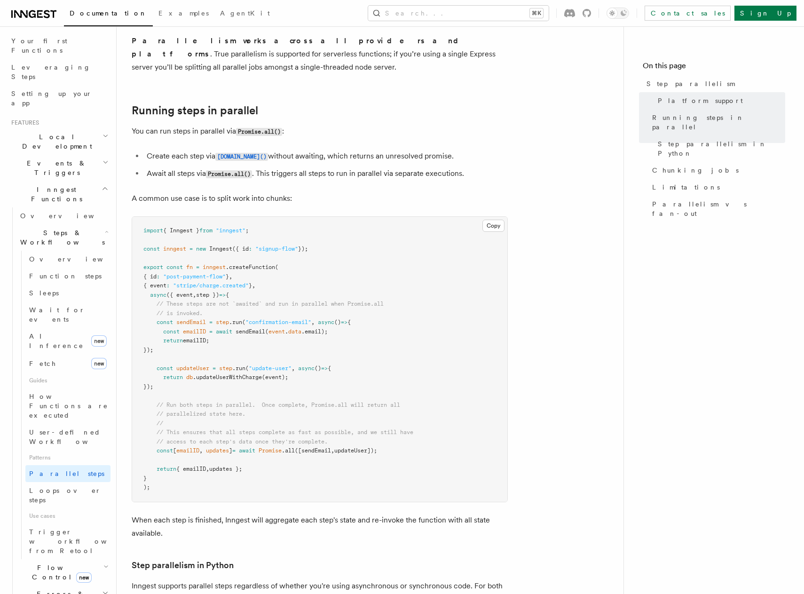
scroll to position [136, 0]
click at [36, 487] on span "Loops over steps" at bounding box center [65, 495] width 72 height 17
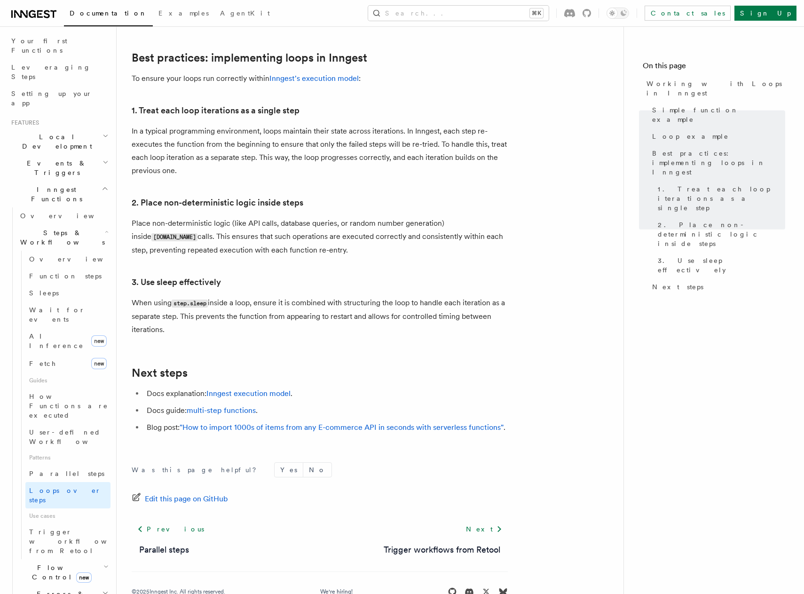
scroll to position [1511, 0]
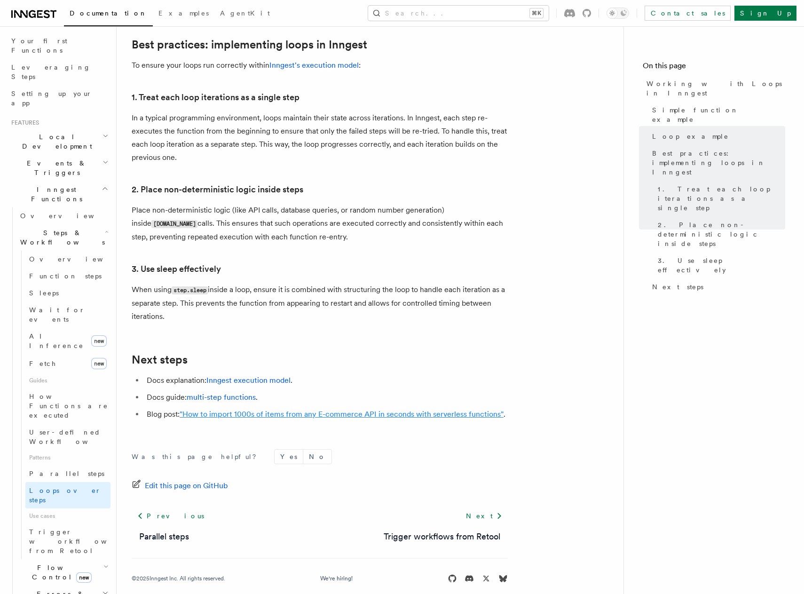
click at [271, 409] on link ""How to import 1000s of items from any E-commerce API in seconds with serverles…" at bounding box center [342, 413] width 324 height 9
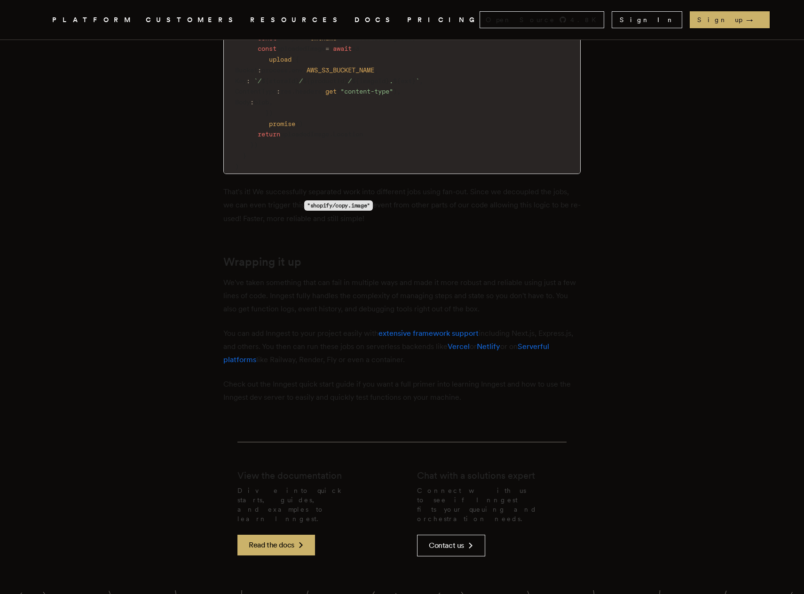
scroll to position [3223, 0]
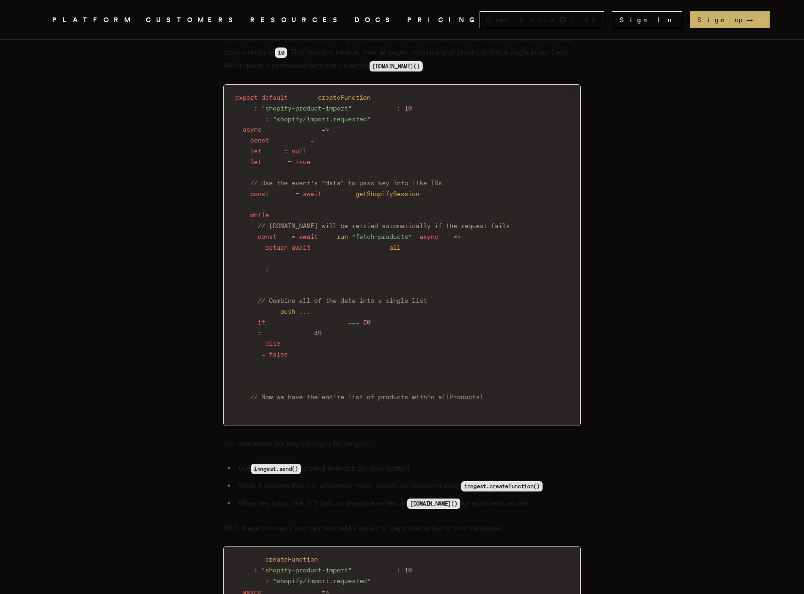
scroll to position [3223, 0]
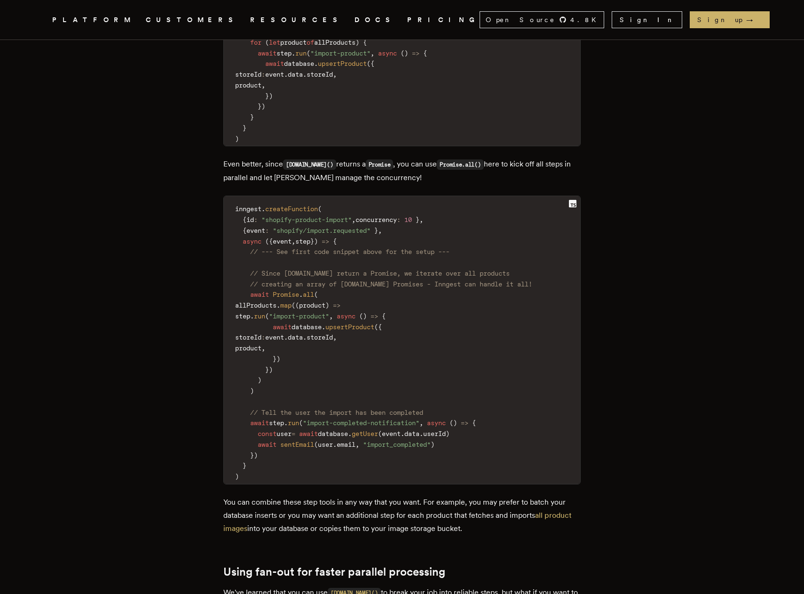
scroll to position [2092, 0]
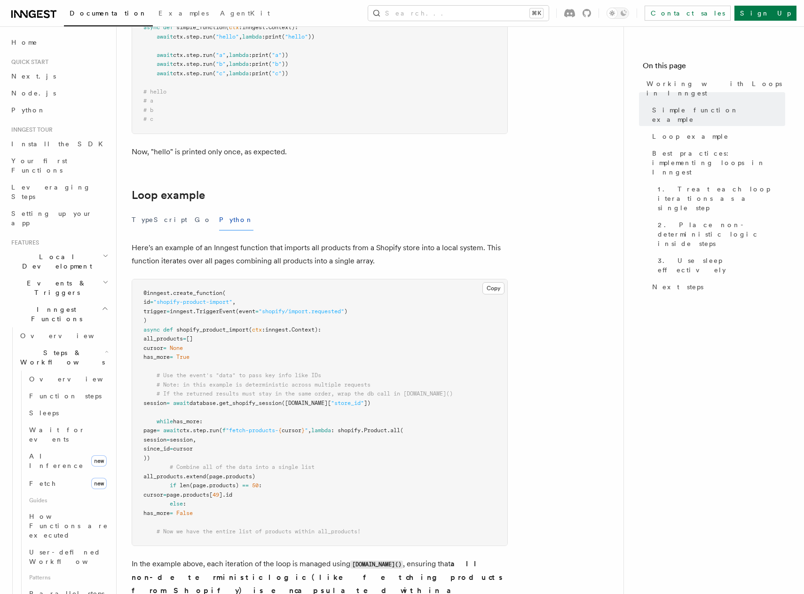
scroll to position [960, 0]
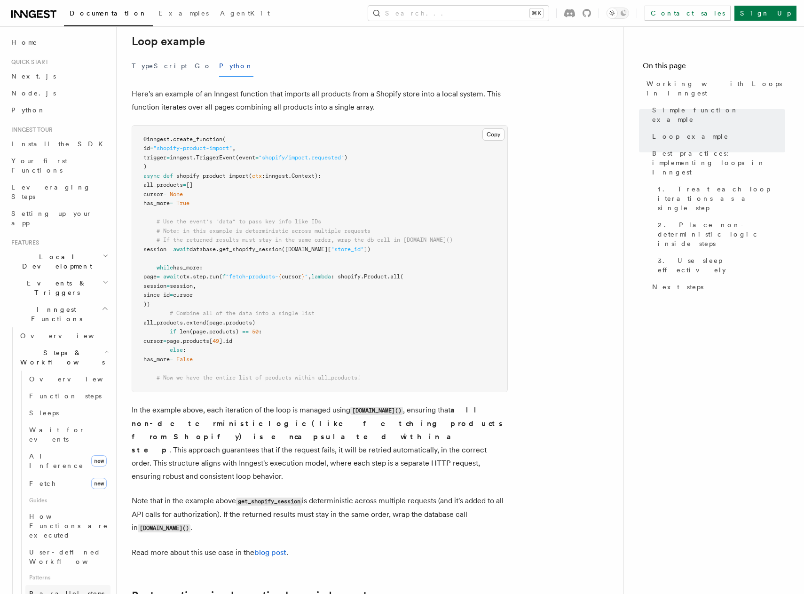
click at [66, 590] on span "Parallel steps" at bounding box center [66, 594] width 75 height 8
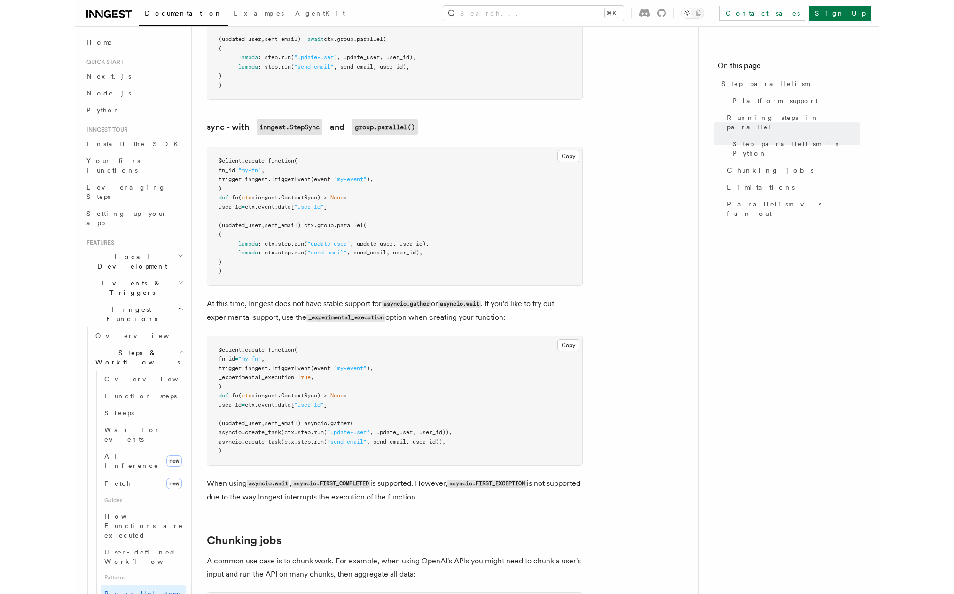
scroll to position [850, 0]
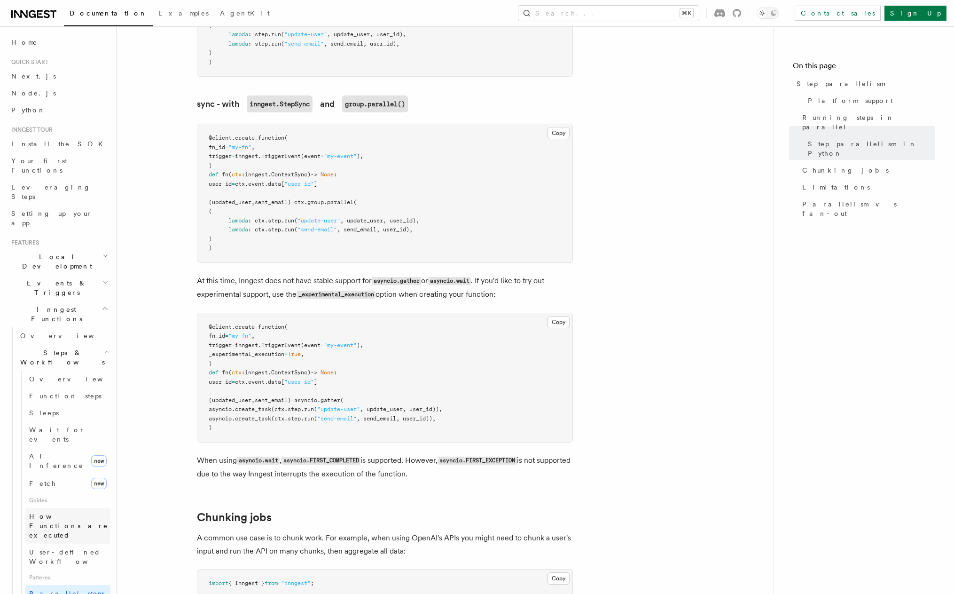
click at [63, 511] on span "How Functions are executed" at bounding box center [69, 525] width 81 height 28
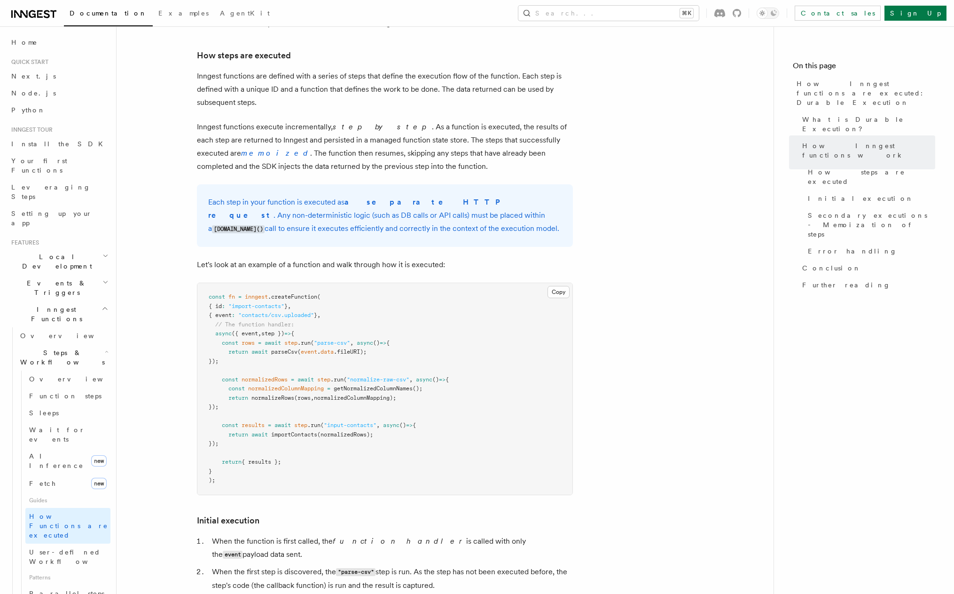
scroll to position [691, 0]
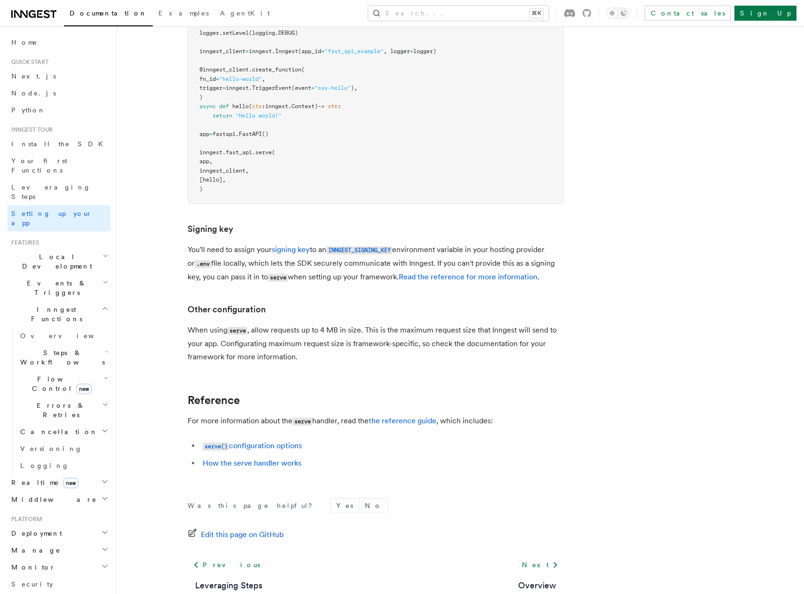
click at [291, 323] on p "When using serve , allow requests up to 4 MB in size. This is the maximum reque…" at bounding box center [376, 343] width 376 height 40
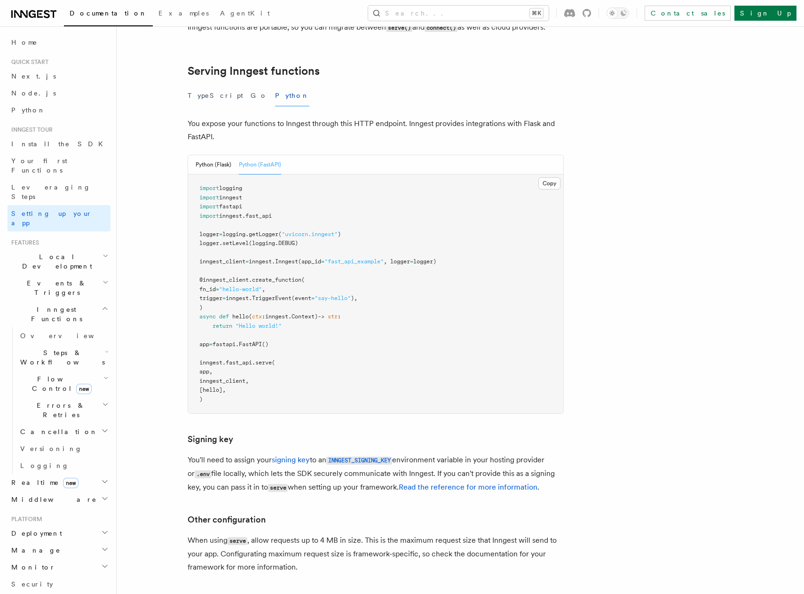
scroll to position [312, 0]
